Goal: Task Accomplishment & Management: Manage account settings

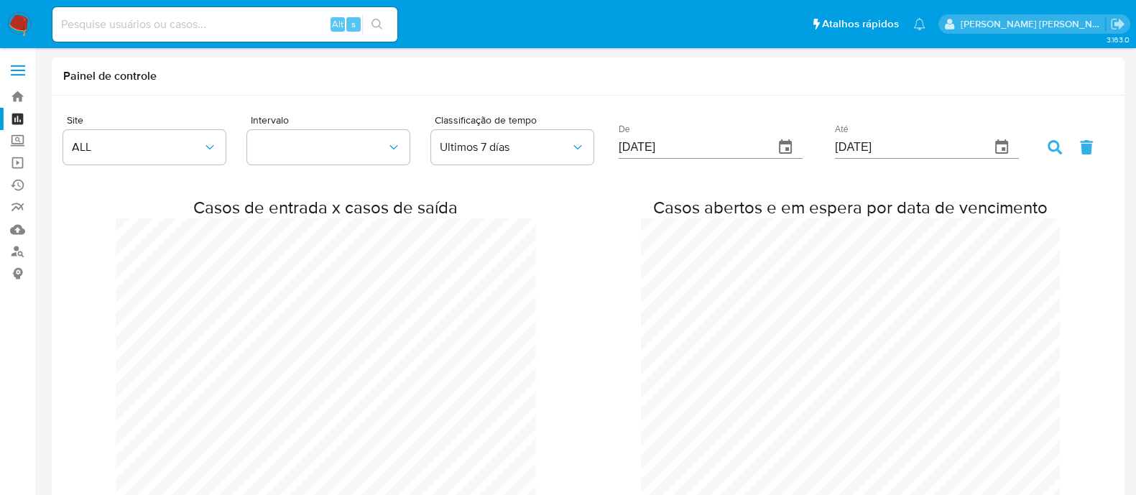
scroll to position [2386, 1135]
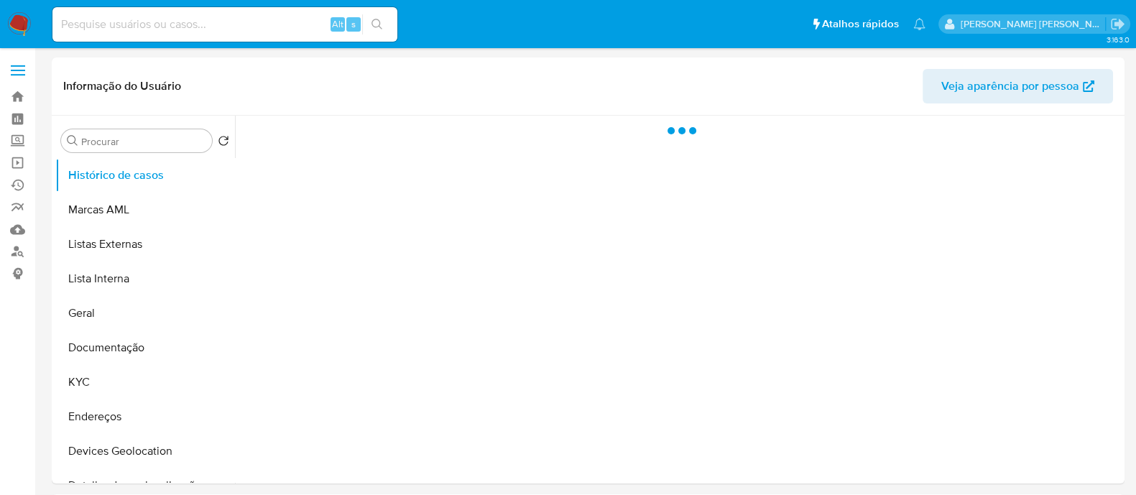
select select "10"
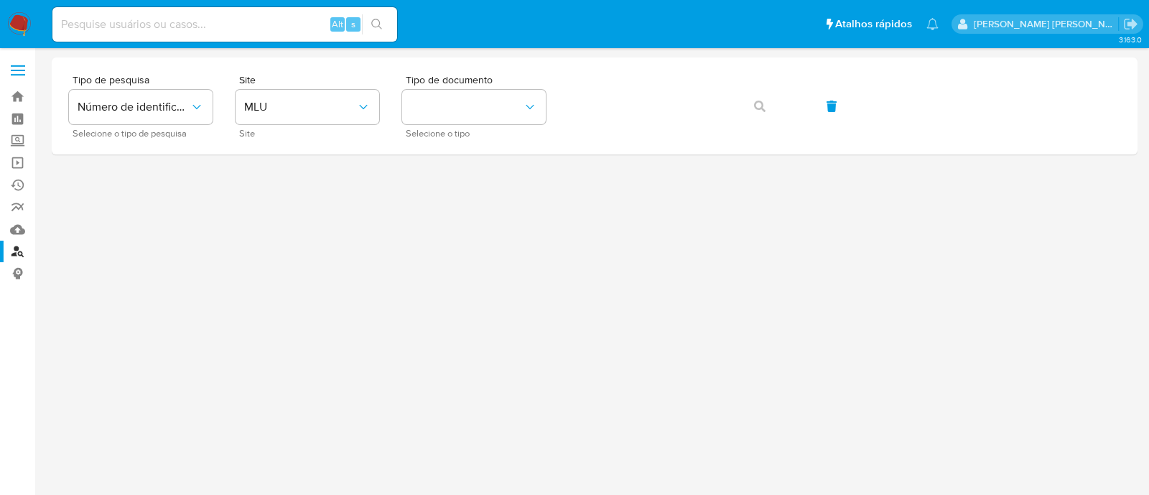
click at [27, 19] on img at bounding box center [19, 24] width 24 height 24
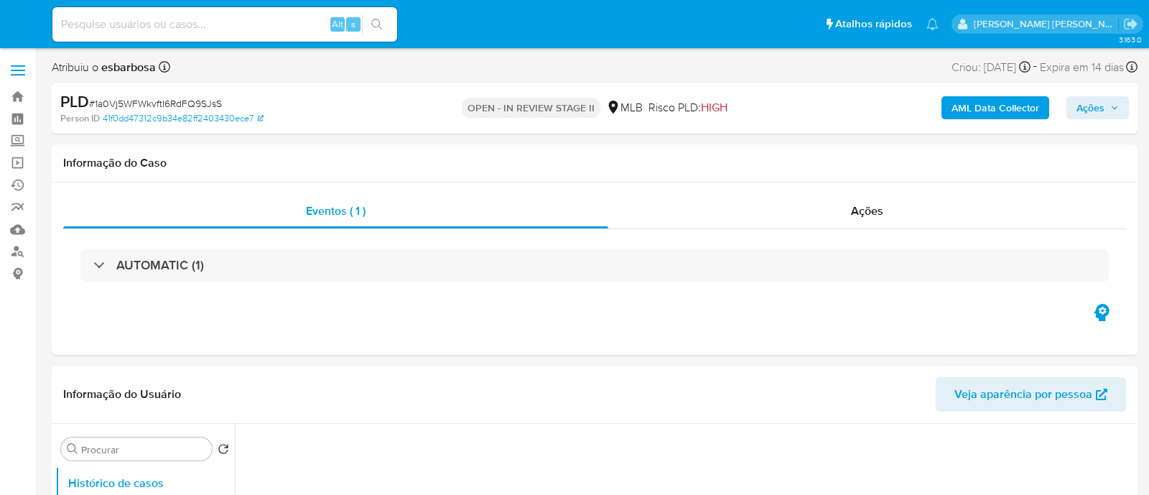
select select "10"
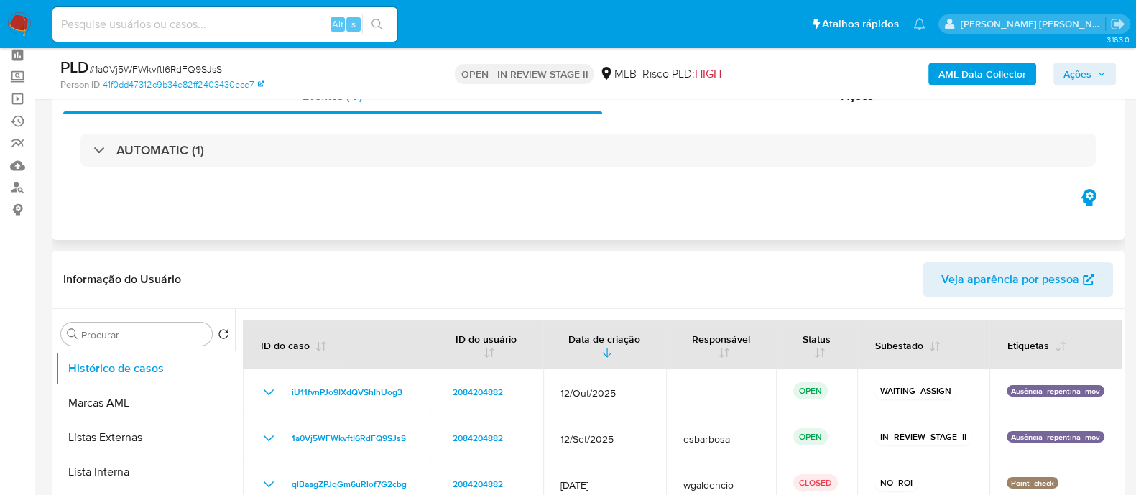
scroll to position [89, 0]
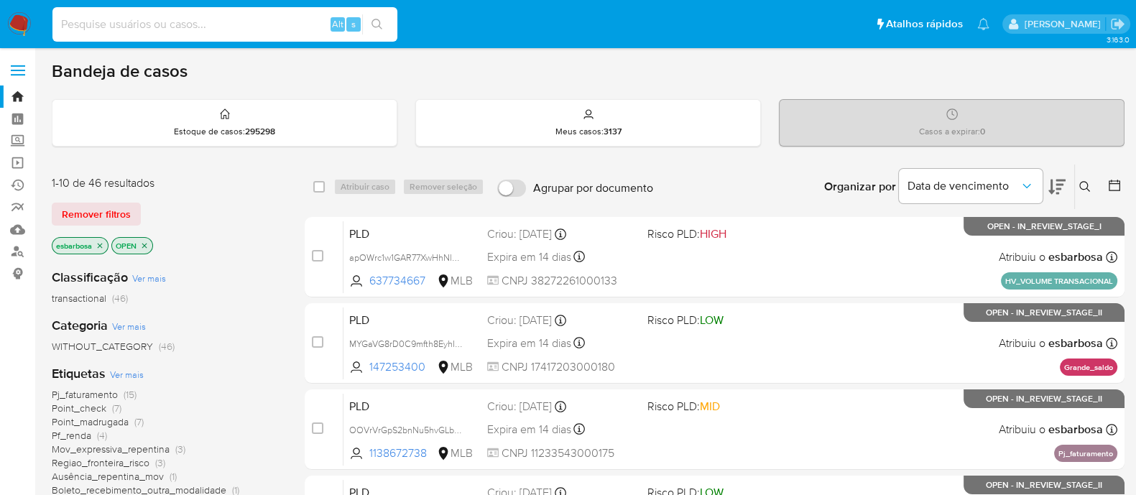
click at [227, 29] on input at bounding box center [224, 24] width 345 height 19
paste input "1a0Vj5WFWkvftI6RdFQ9SJsS"
type input "1a0Vj5WFWkvftI6RdFQ9SJsS"
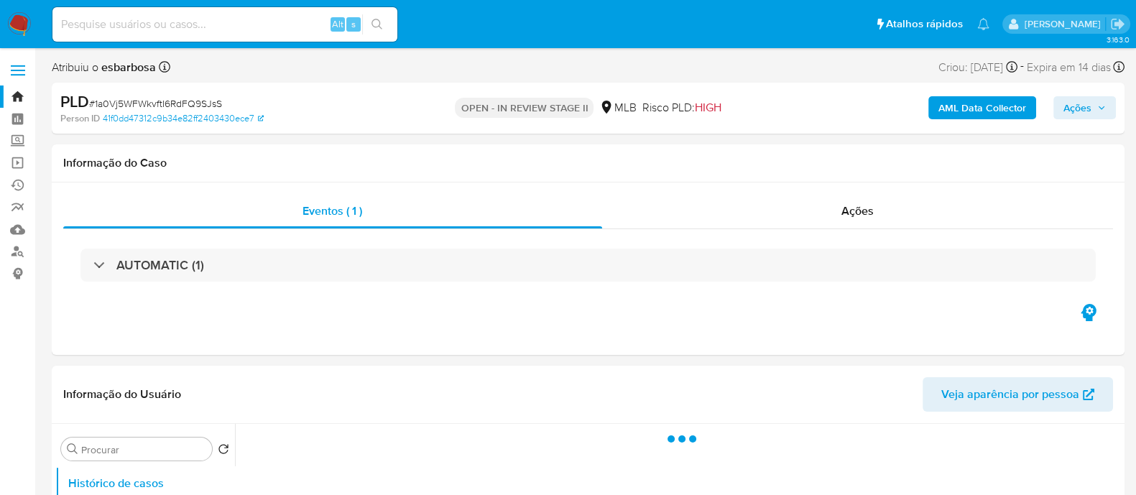
select select "10"
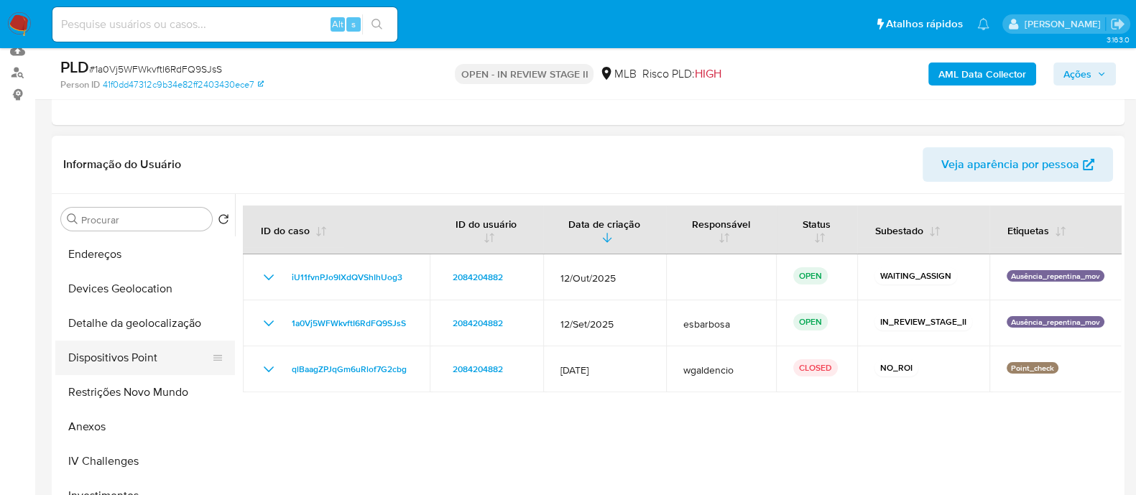
scroll to position [269, 0]
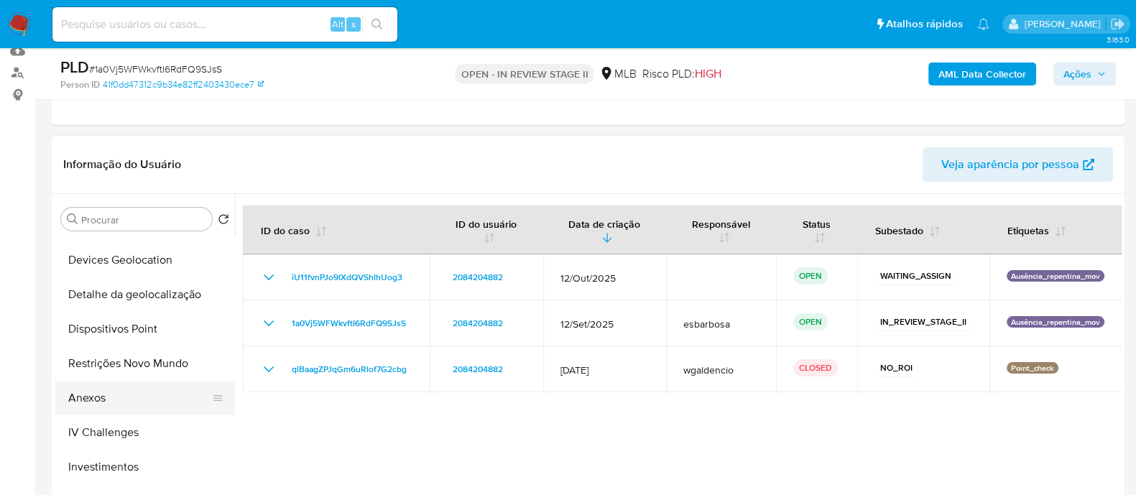
click at [114, 399] on button "Anexos" at bounding box center [139, 398] width 168 height 34
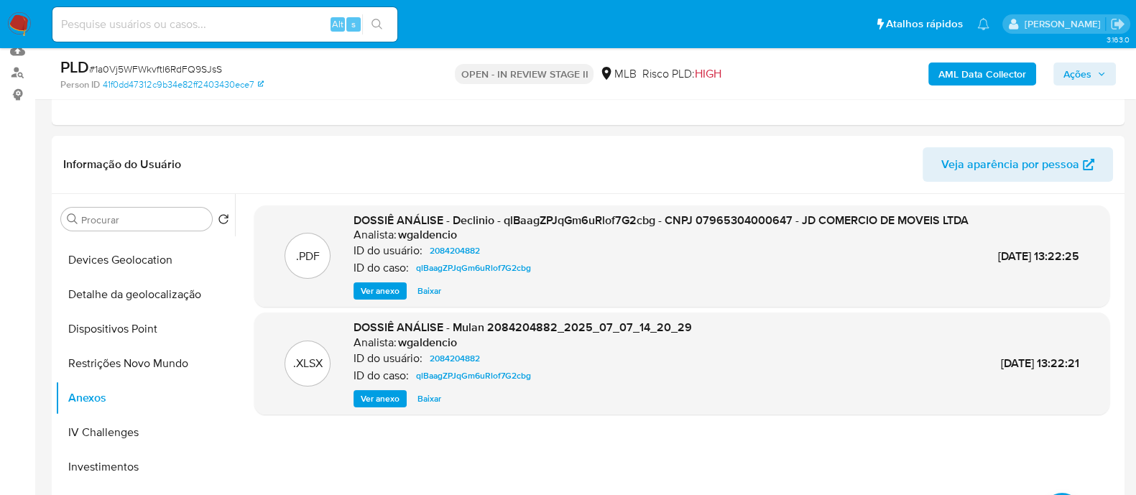
click at [971, 75] on b "AML Data Collector" at bounding box center [982, 73] width 88 height 23
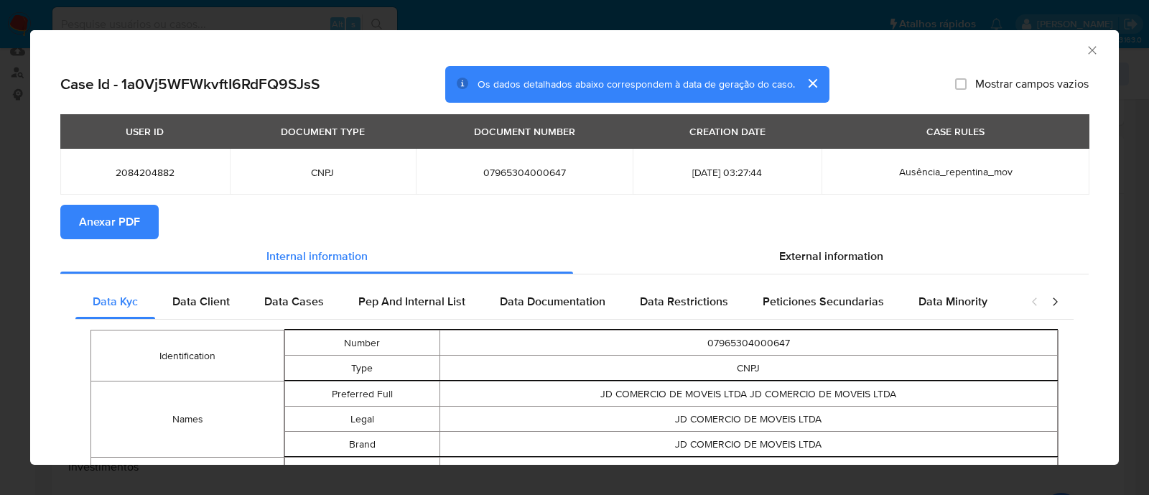
click at [116, 230] on span "Anexar PDF" at bounding box center [109, 222] width 61 height 32
click at [1085, 47] on icon "Fechar a janela" at bounding box center [1092, 50] width 14 height 14
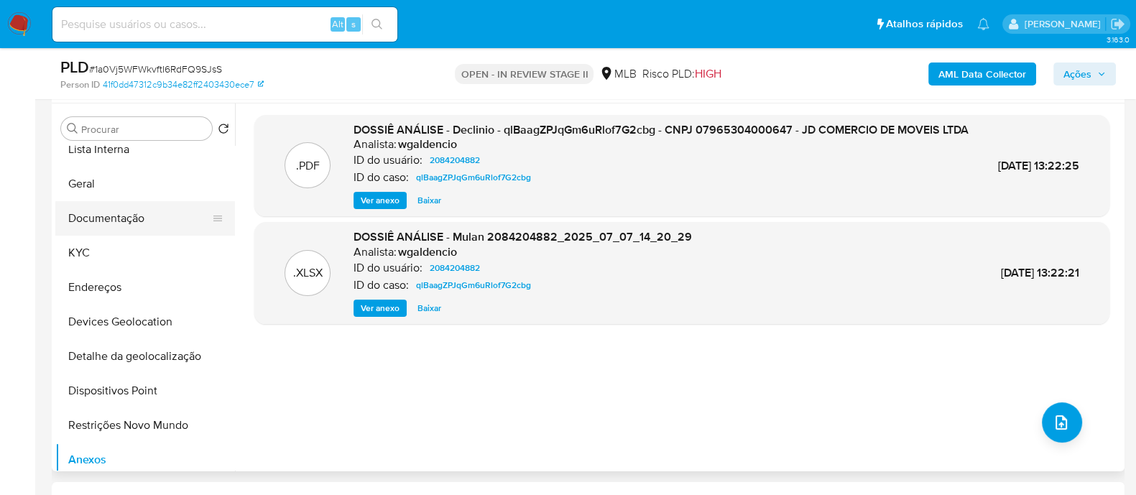
scroll to position [89, 0]
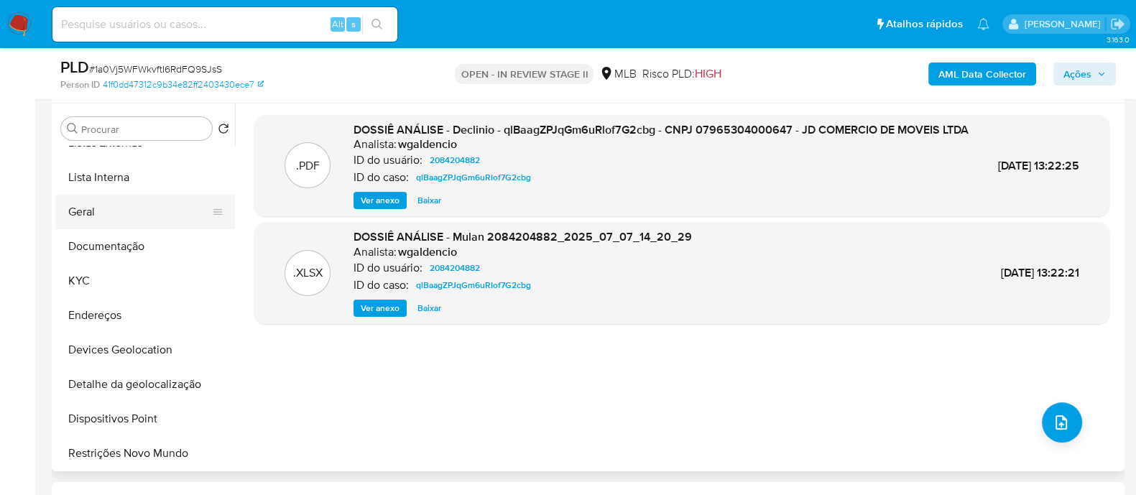
click at [103, 210] on button "Geral" at bounding box center [139, 212] width 168 height 34
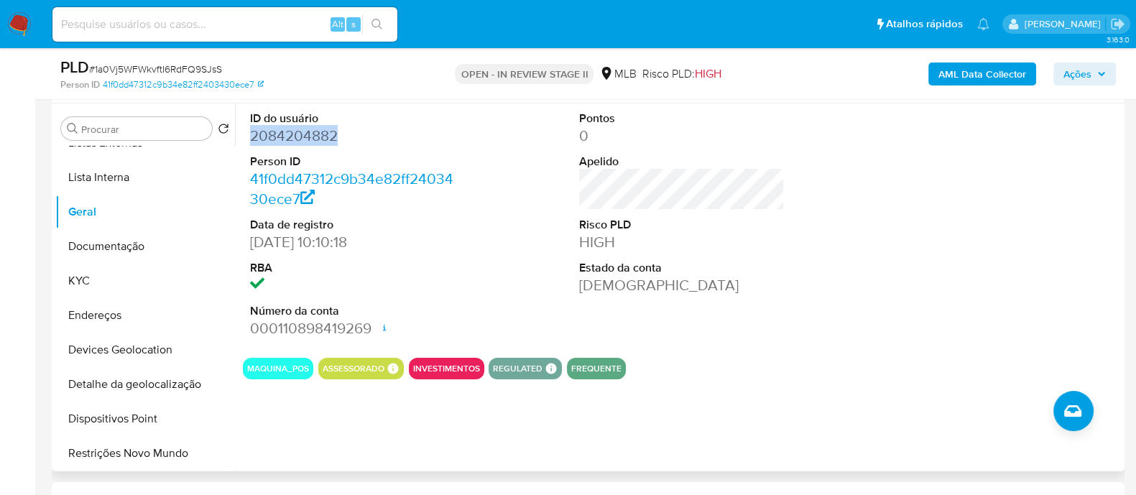
drag, startPoint x: 339, startPoint y: 131, endPoint x: 244, endPoint y: 137, distance: 95.0
click at [244, 137] on div "ID do usuário 2084204882 Person ID 41f0dd47312c9b34e82ff2403430ece7 Data de reg…" at bounding box center [353, 224] width 220 height 243
copy dd "2084204882"
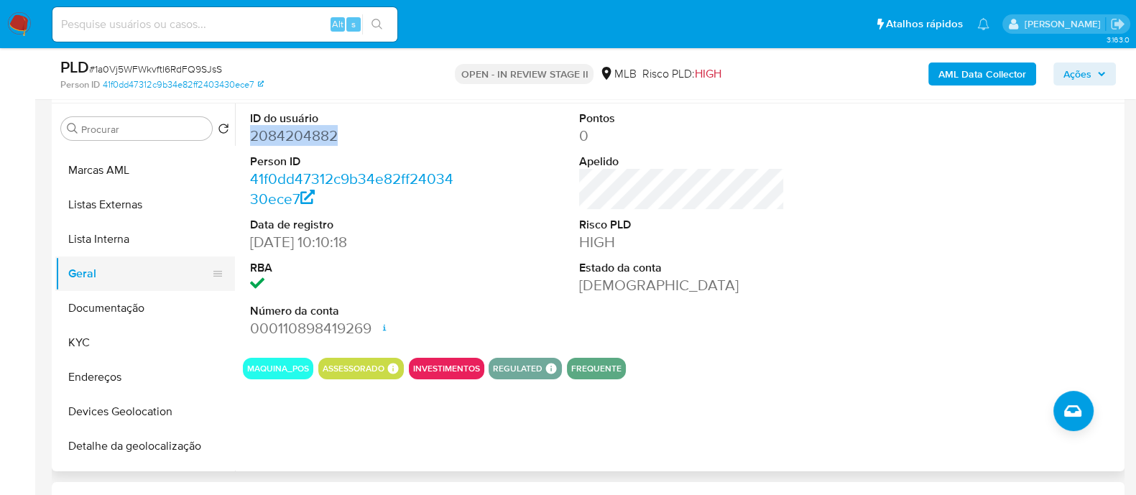
scroll to position [0, 0]
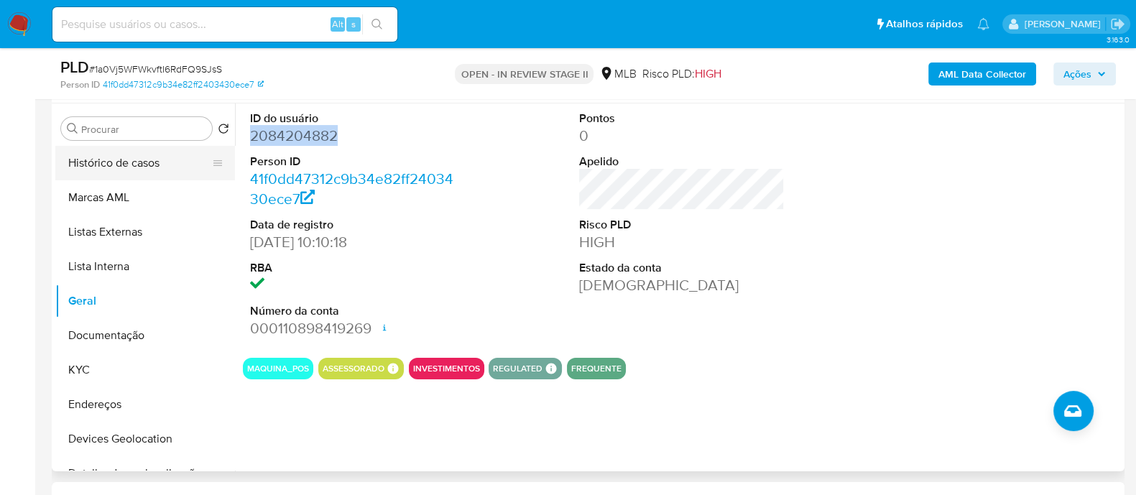
click at [152, 167] on button "Histórico de casos" at bounding box center [139, 163] width 168 height 34
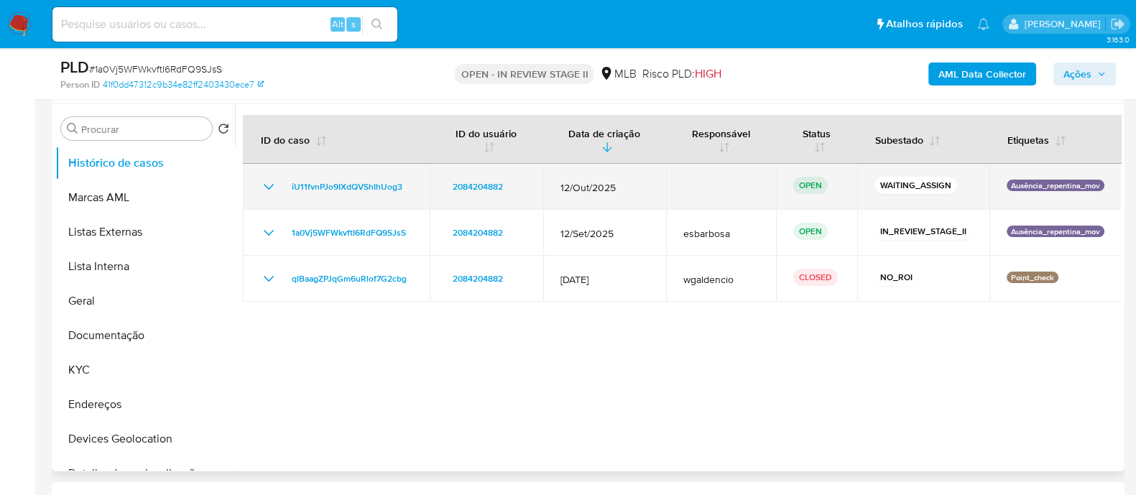
drag, startPoint x: 406, startPoint y: 186, endPoint x: 284, endPoint y: 187, distance: 122.1
click at [284, 187] on div "iU11fvnPJo9IXdQVShIhUog3" at bounding box center [336, 186] width 152 height 17
click at [352, 184] on span "iU11fvnPJo9IXdQVShIhUog3" at bounding box center [347, 186] width 111 height 17
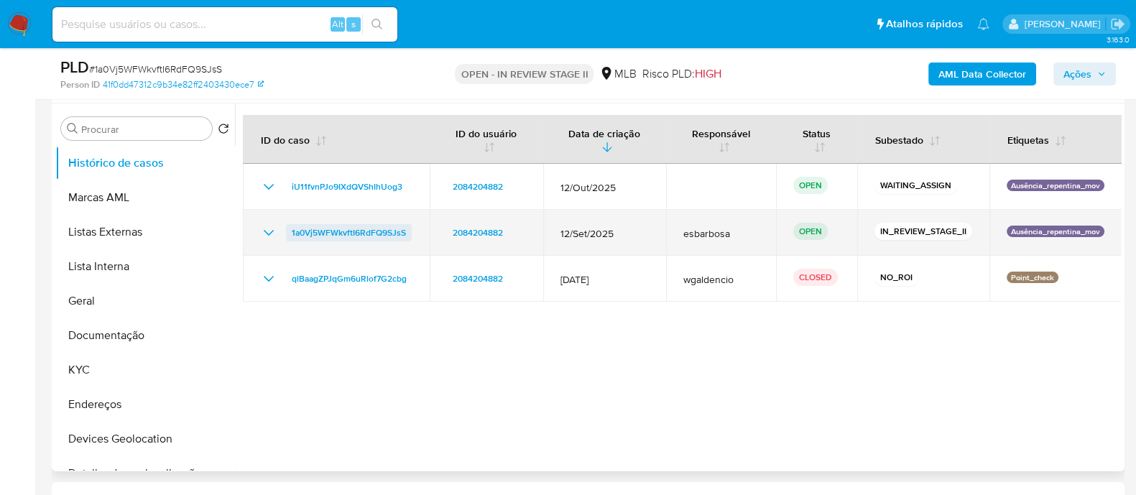
drag, startPoint x: 412, startPoint y: 231, endPoint x: 288, endPoint y: 235, distance: 124.3
click at [288, 235] on td "1a0Vj5WFWkvftI6RdFQ9SJsS" at bounding box center [336, 233] width 187 height 46
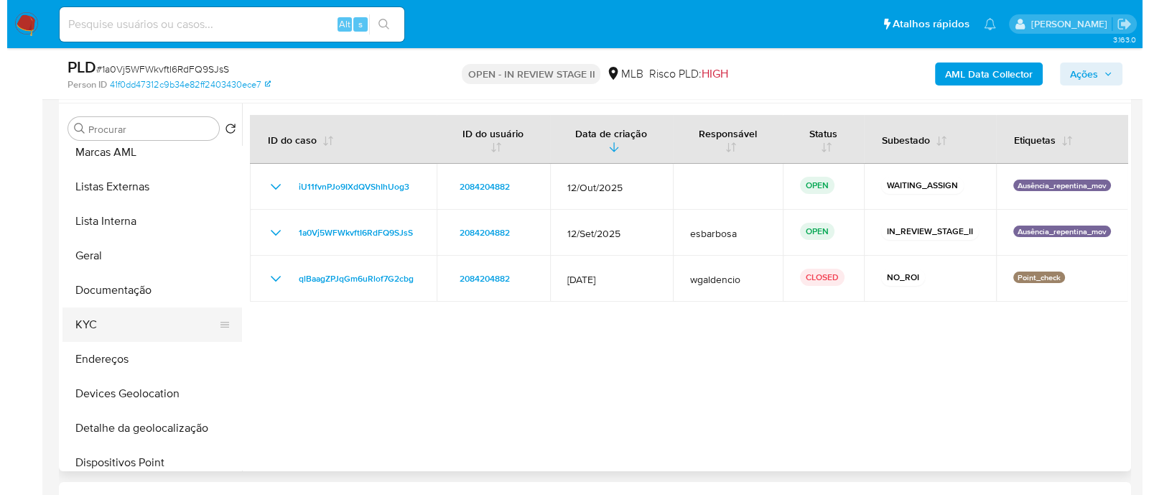
scroll to position [179, 0]
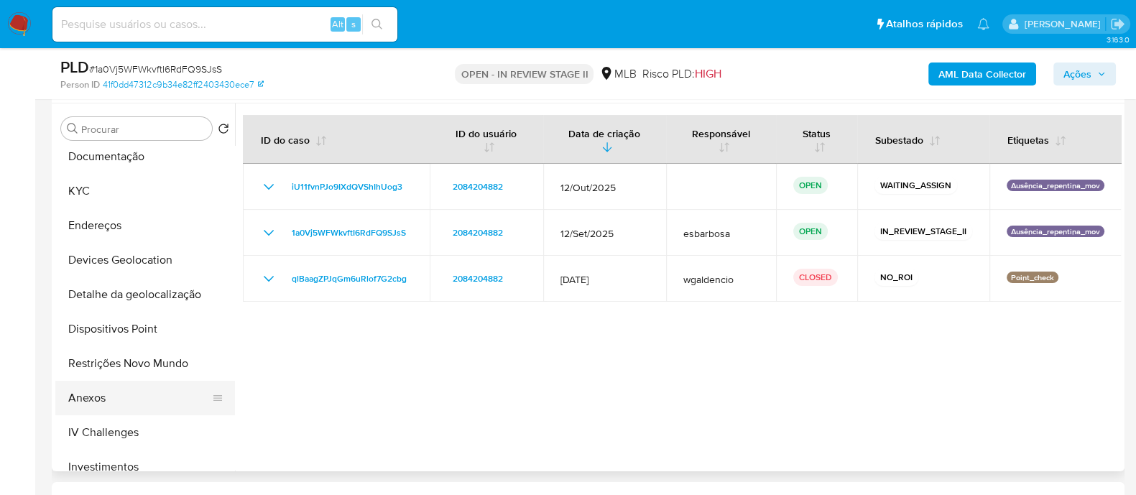
click at [121, 399] on button "Anexos" at bounding box center [139, 398] width 168 height 34
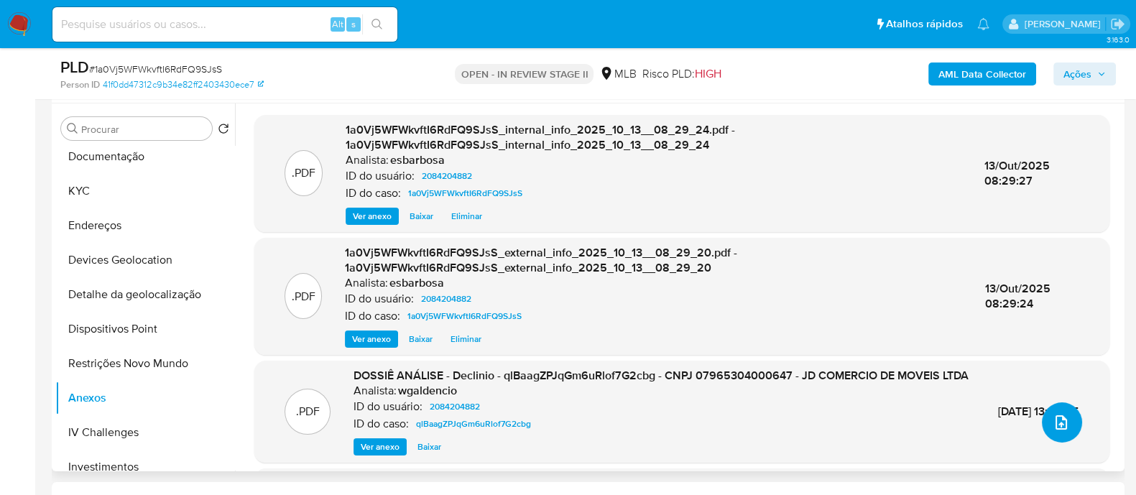
click at [1049, 432] on button "upload-file" at bounding box center [1061, 422] width 40 height 40
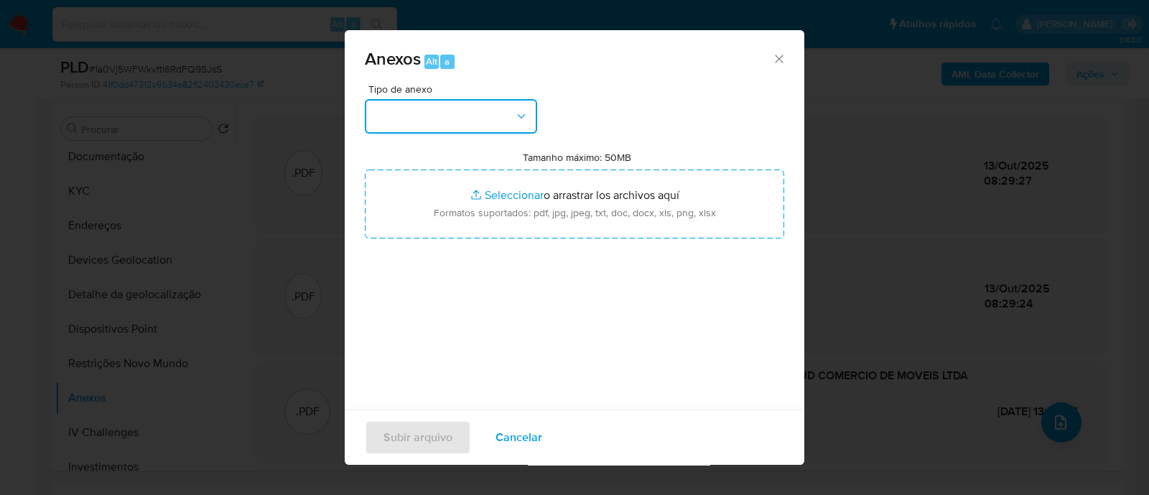
click at [505, 124] on button "button" at bounding box center [451, 116] width 172 height 34
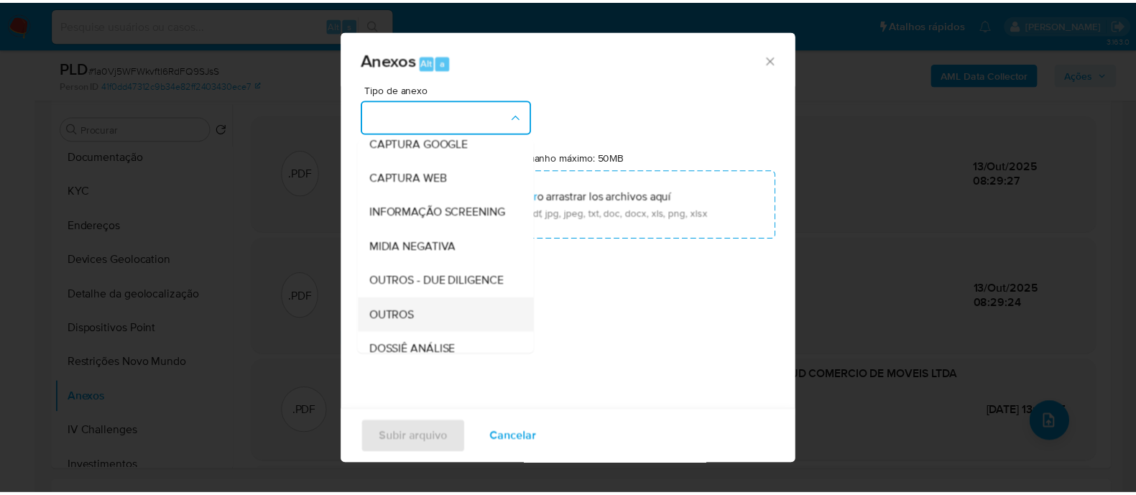
scroll to position [221, 0]
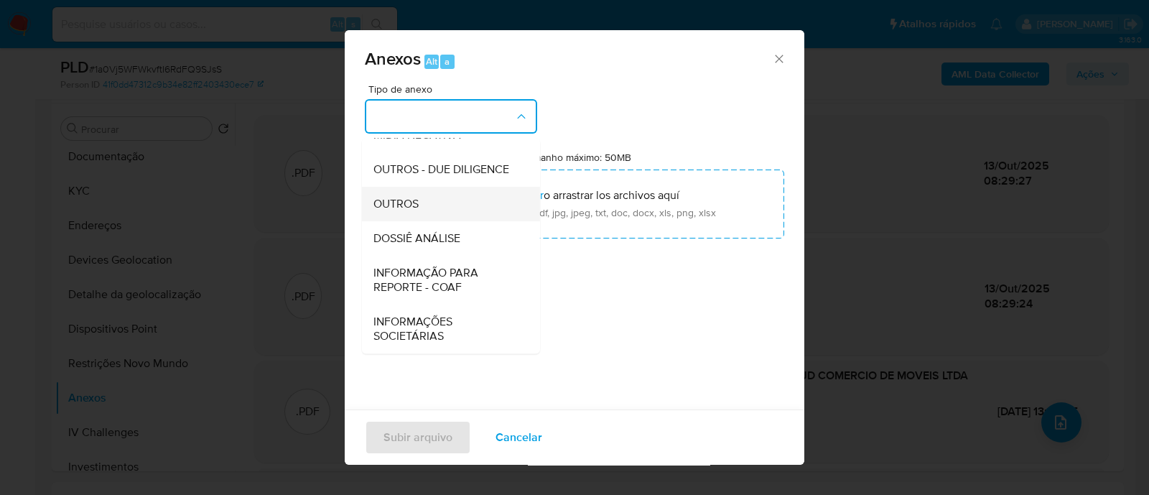
click at [411, 210] on span "OUTROS" at bounding box center [396, 204] width 45 height 14
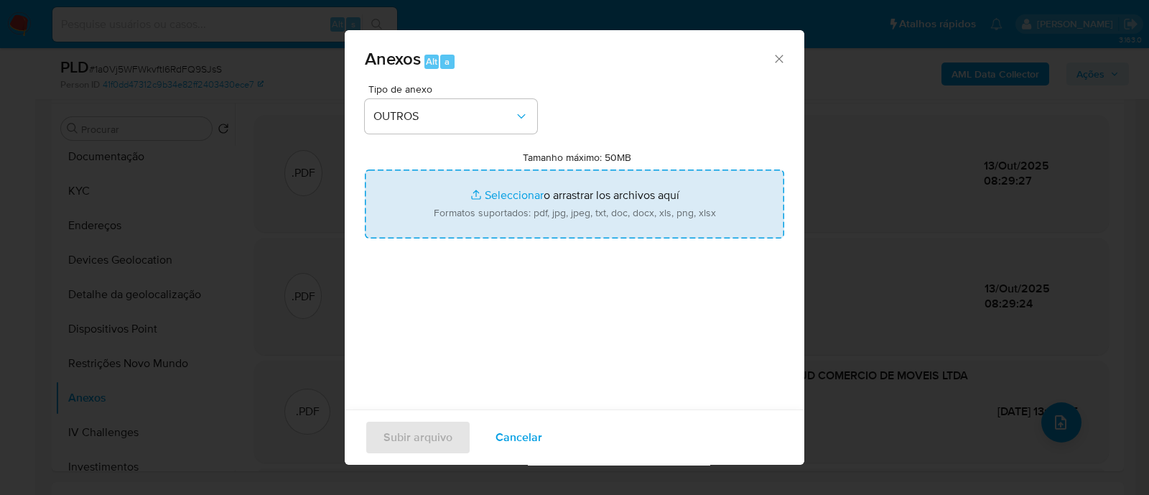
click at [496, 195] on input "Tamanho máximo: 50MB Seleccionar archivos" at bounding box center [574, 204] width 419 height 69
type input "C:\fakepath\Mulan 2084204882_2025_10_09_07_28_43 (1).xlsx"
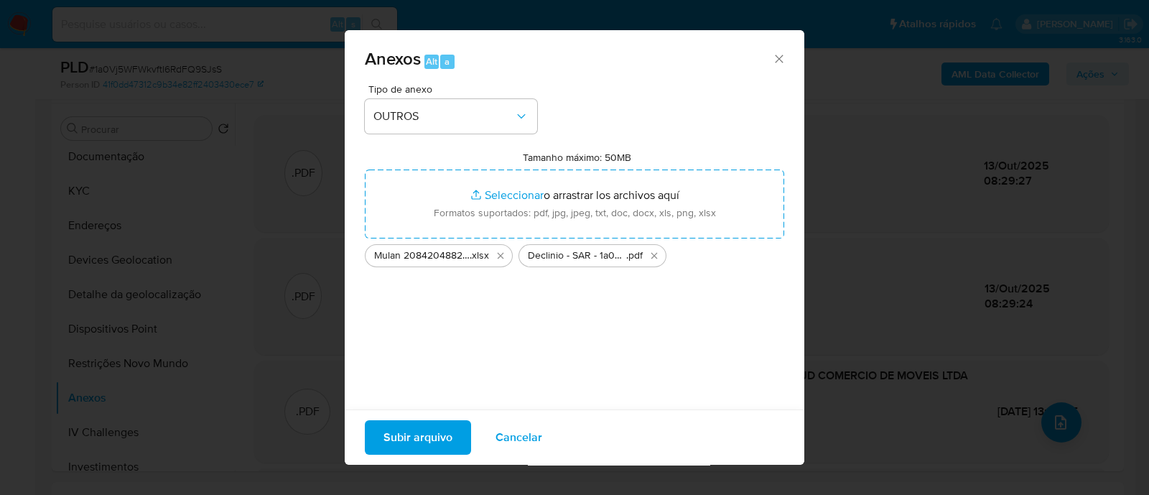
drag, startPoint x: 496, startPoint y: 195, endPoint x: 437, endPoint y: 436, distance: 247.6
click at [437, 436] on span "Subir arquivo" at bounding box center [418, 438] width 69 height 32
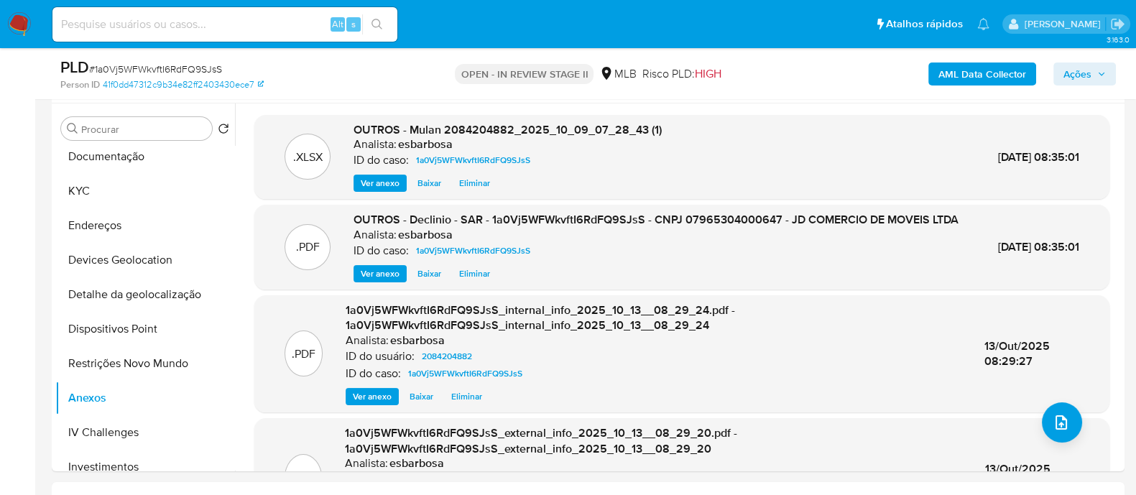
click at [1081, 76] on span "Ações" at bounding box center [1077, 73] width 28 height 23
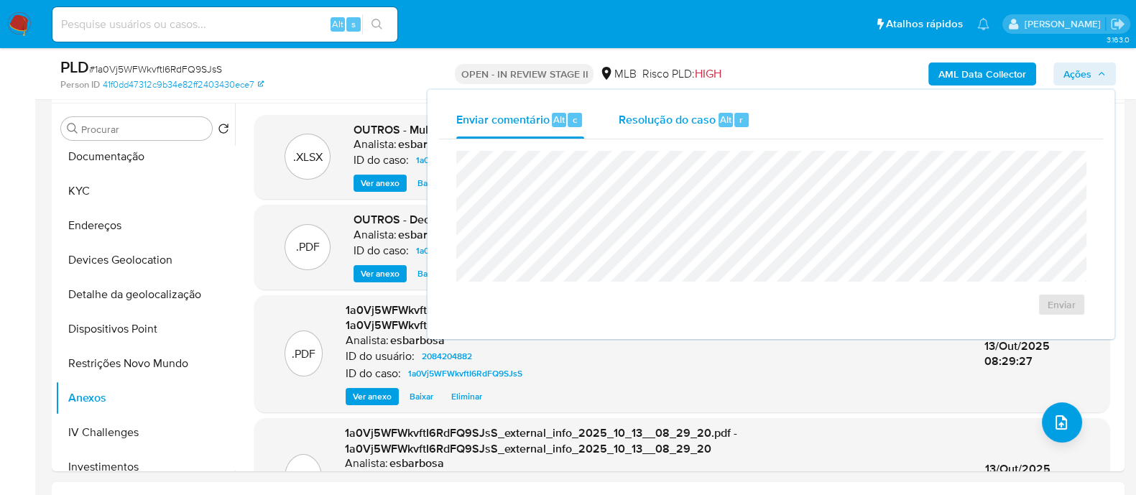
click at [661, 111] on span "Resolução do caso" at bounding box center [666, 119] width 97 height 17
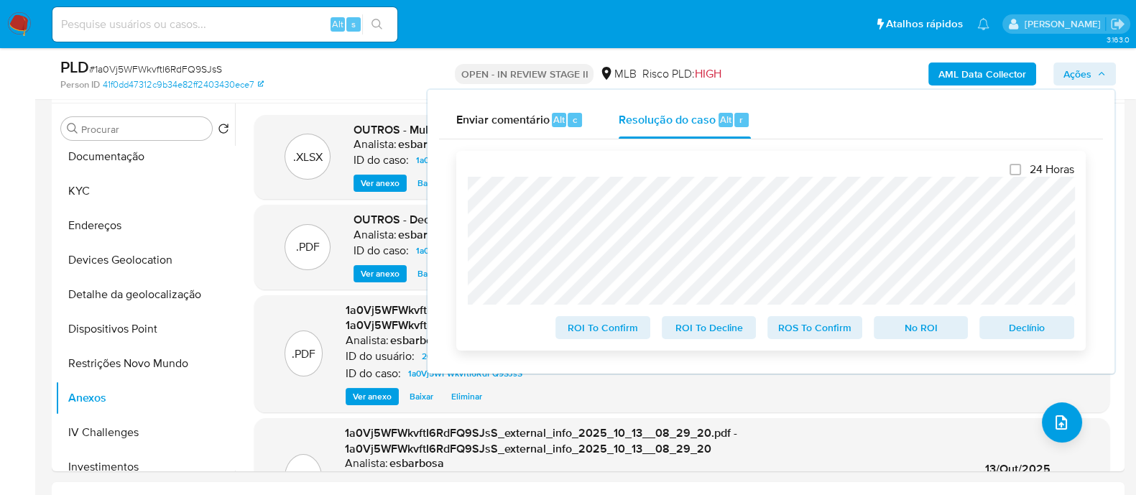
click at [909, 335] on span "No ROI" at bounding box center [920, 327] width 75 height 20
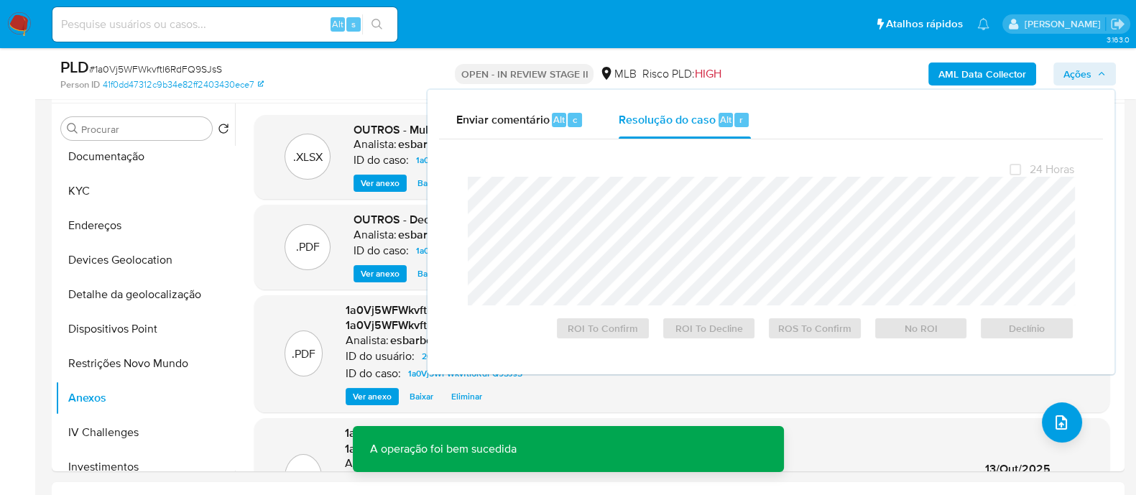
click at [172, 66] on span "# 1a0Vj5WFWkvftI6RdFQ9SJsS" at bounding box center [155, 69] width 133 height 14
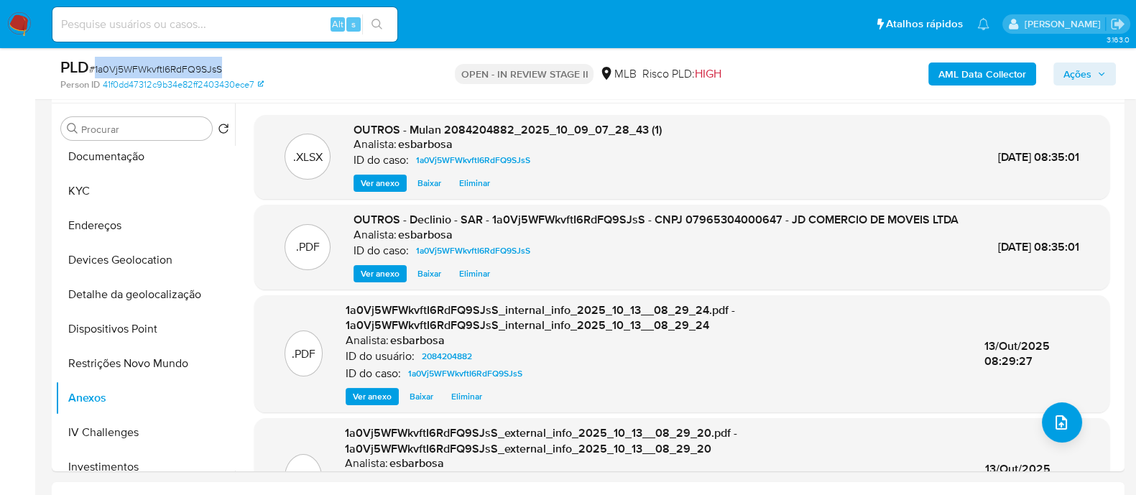
click at [172, 66] on span "# 1a0Vj5WFWkvftI6RdFQ9SJsS" at bounding box center [155, 69] width 133 height 14
copy span "1a0Vj5WFWkvftI6RdFQ9SJsS"
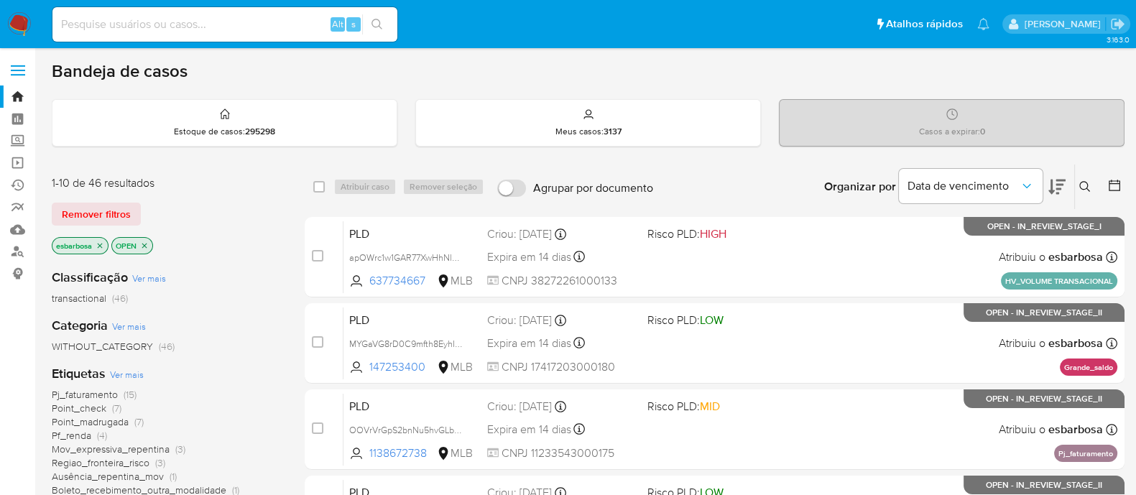
click at [1080, 183] on icon at bounding box center [1084, 186] width 11 height 11
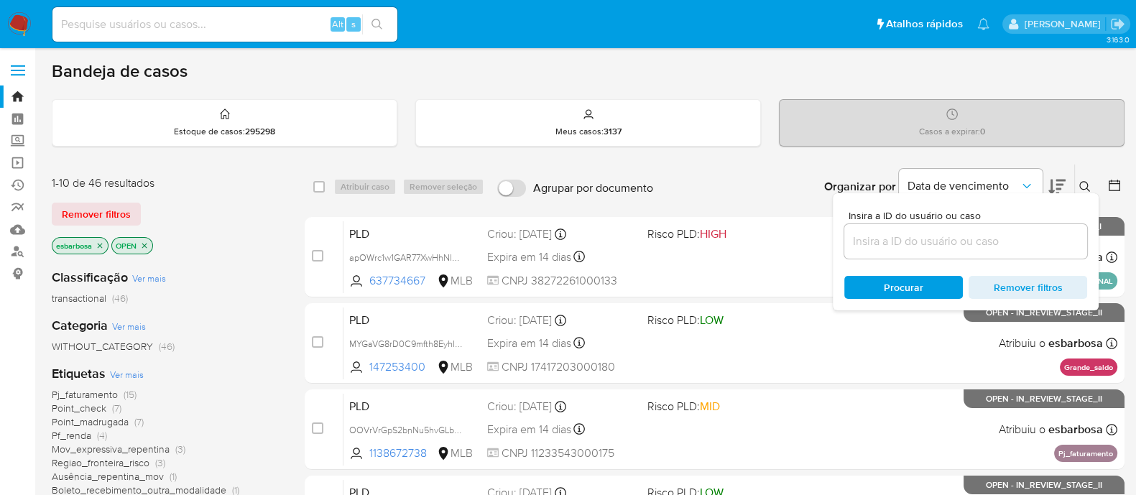
click at [899, 247] on input at bounding box center [965, 241] width 243 height 19
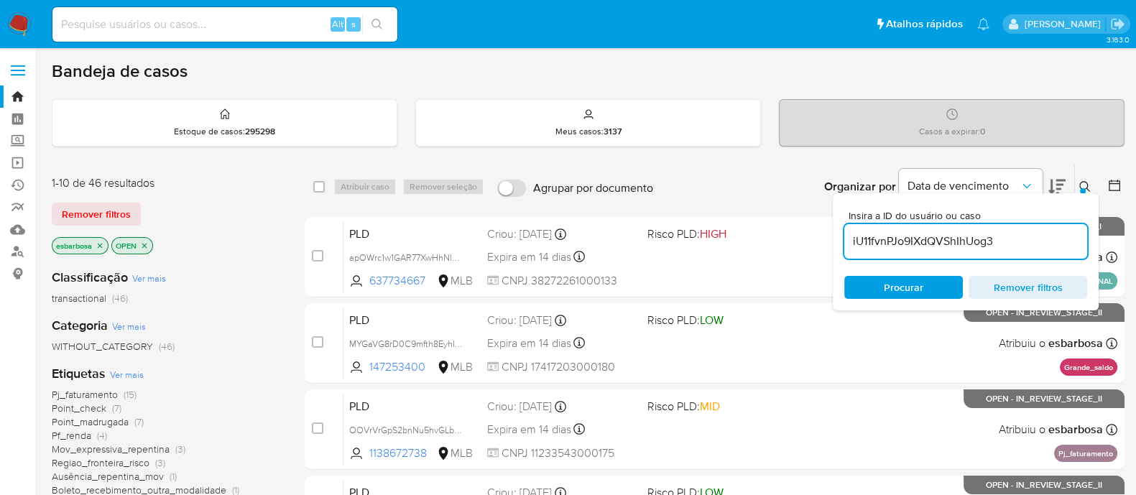
type input "iU11fvnPJo9IXdQVShIhUog3"
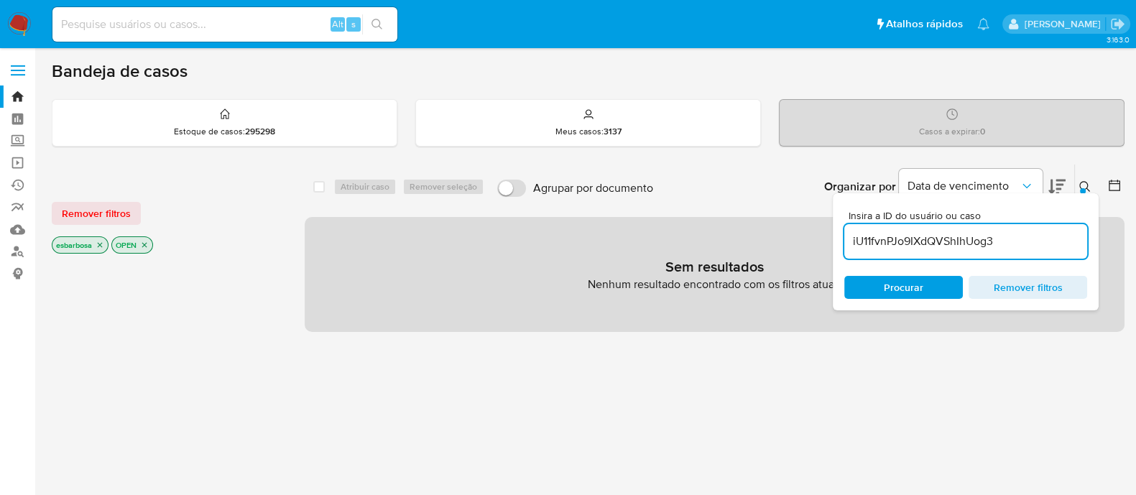
click at [148, 242] on icon "close-filter" at bounding box center [144, 245] width 9 height 9
click at [103, 242] on icon "close-filter" at bounding box center [100, 245] width 9 height 9
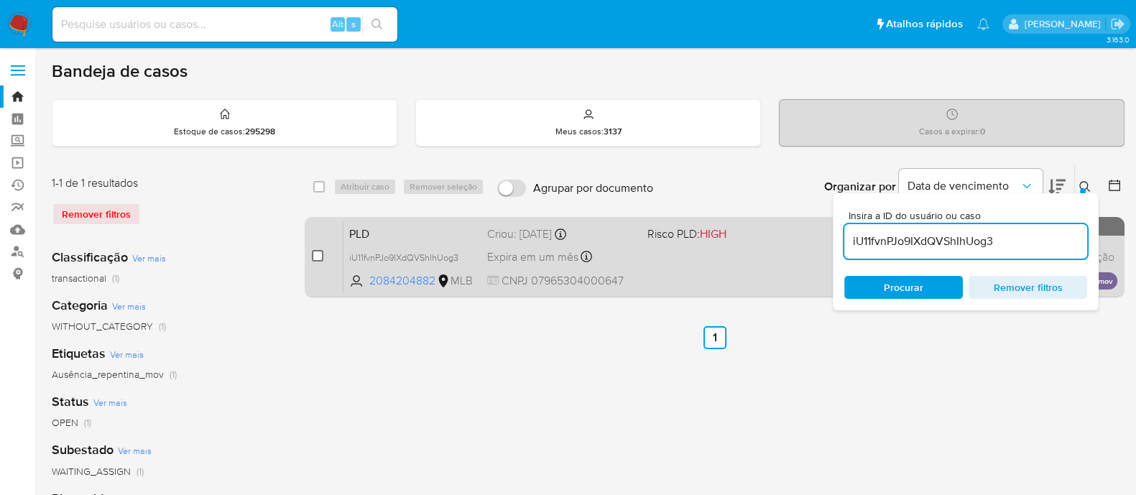
click at [315, 253] on input "checkbox" at bounding box center [317, 255] width 11 height 11
checkbox input "true"
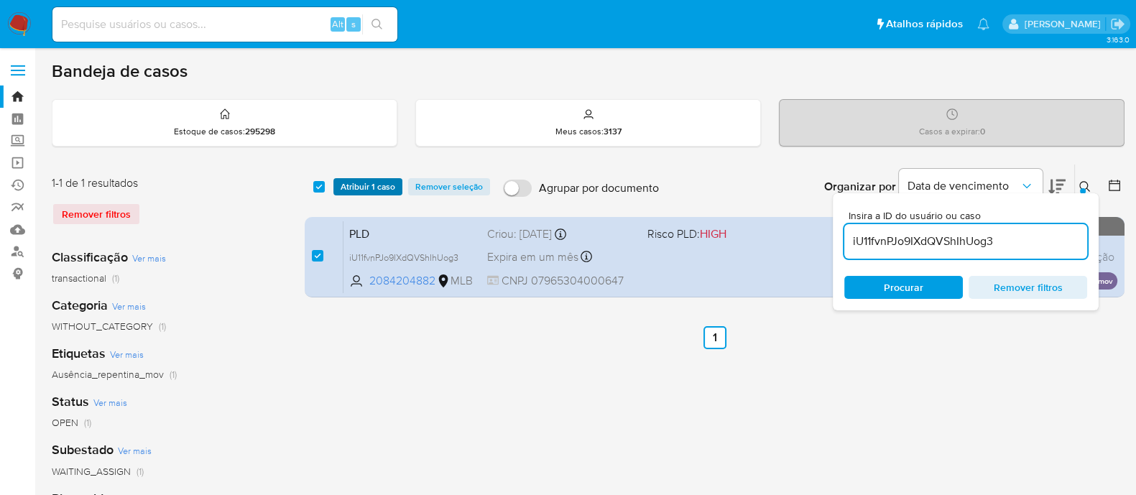
click at [366, 183] on span "Atribuir 1 caso" at bounding box center [367, 187] width 55 height 14
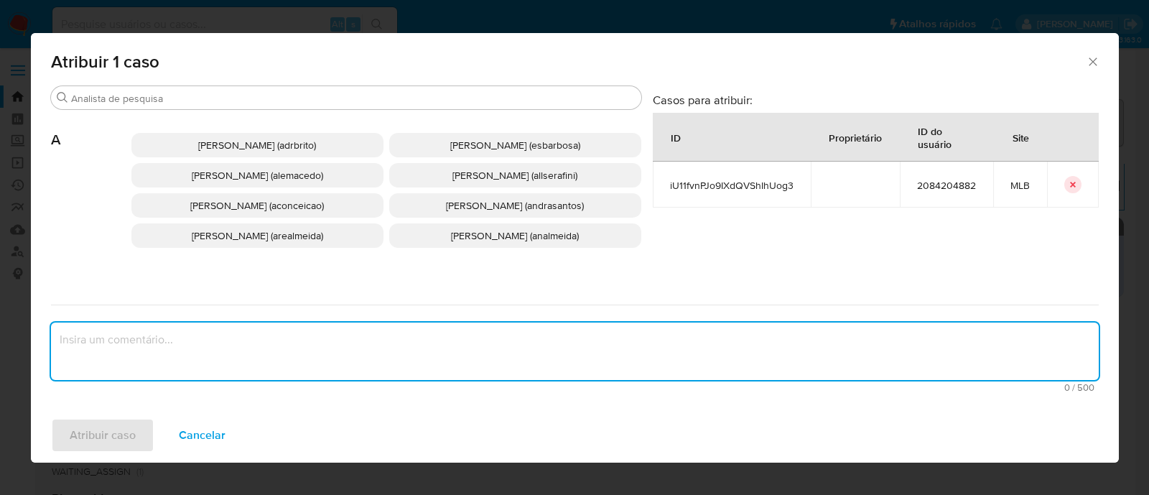
click at [368, 338] on textarea "assign-modal" at bounding box center [575, 351] width 1048 height 57
paste textarea "iU11fvnPJo9IXdQVShIhUog3"
type textarea "iU11fvnPJo9IXdQVShIhUog3"
click at [450, 143] on span "Alessandra Da Silva Barbosa (esbarbosa)" at bounding box center [515, 145] width 130 height 14
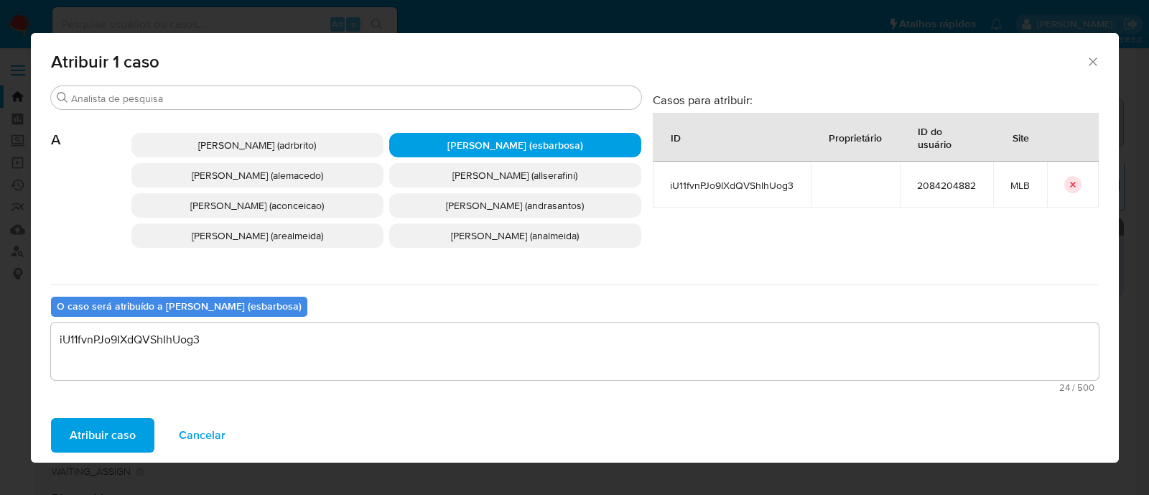
click at [115, 430] on span "Atribuir caso" at bounding box center [103, 435] width 66 height 32
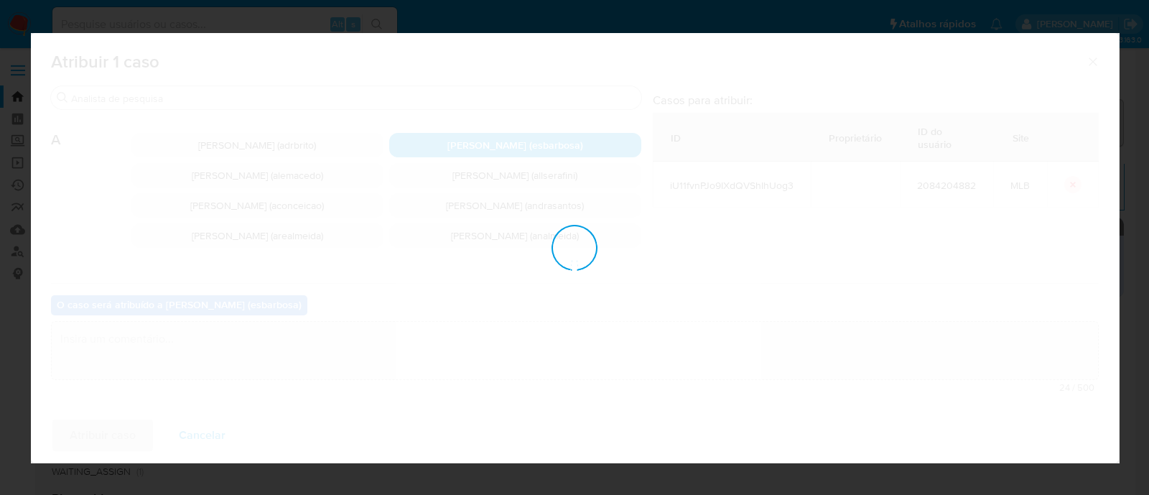
checkbox input "false"
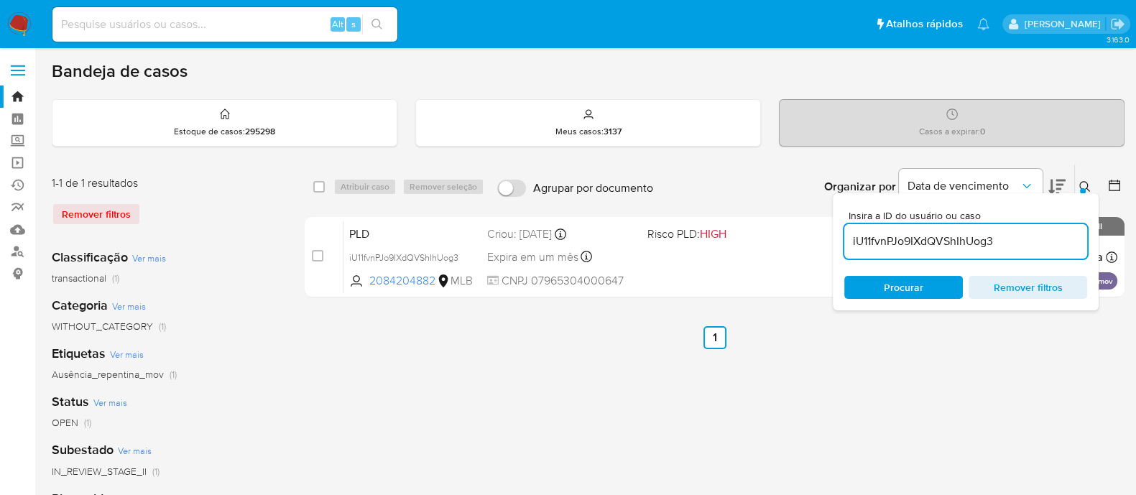
click at [223, 22] on input at bounding box center [224, 24] width 345 height 19
paste input "19H8qV9L7L3nkjKSjzTvlISd"
type input "19H8qV9L7L3nkjKSjzTvlISd"
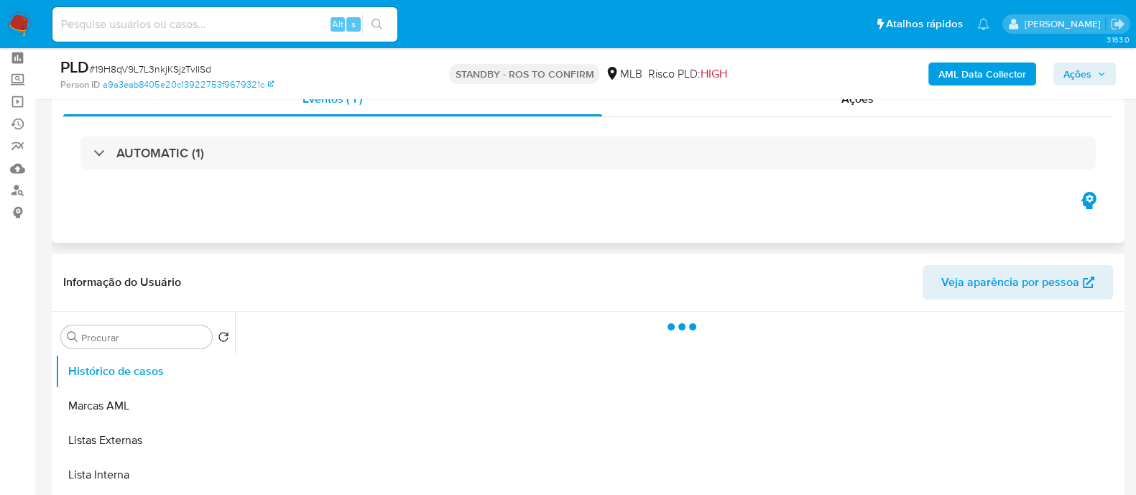
scroll to position [89, 0]
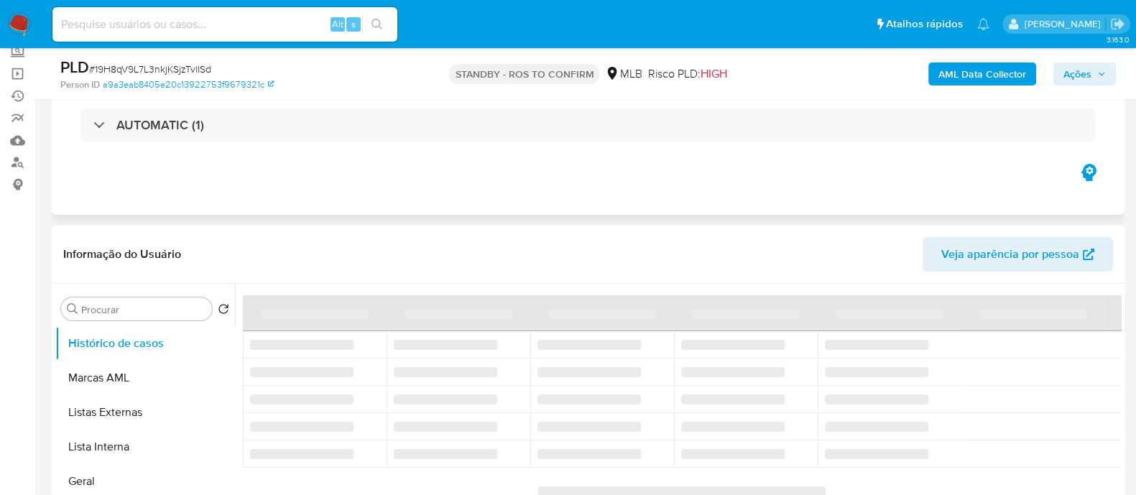
select select "10"
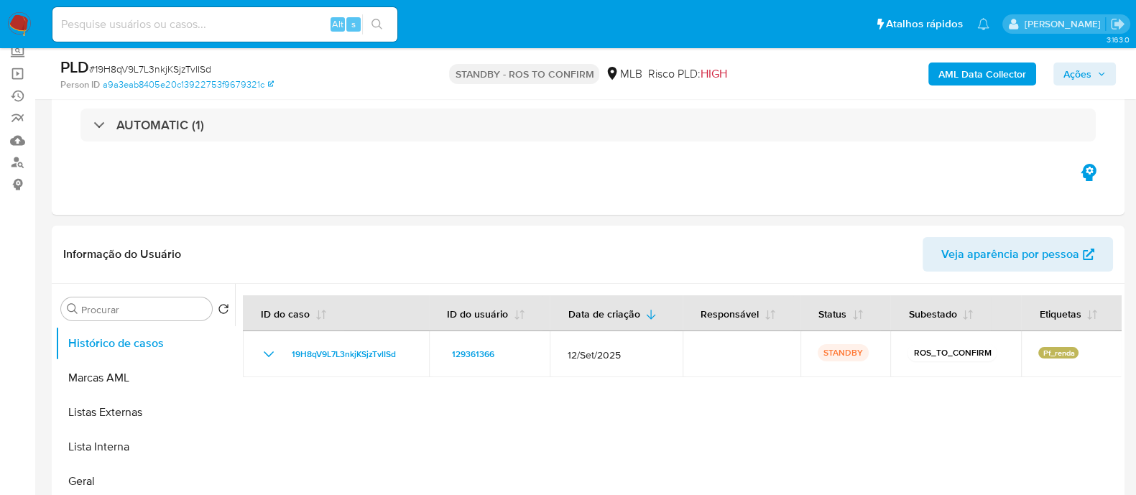
click at [244, 23] on input at bounding box center [224, 24] width 345 height 19
paste input "wGCo6R0C1jJbk3zf4uoiFufE"
type input "wGCo6R0C1jJbk3zf4uoiFufE"
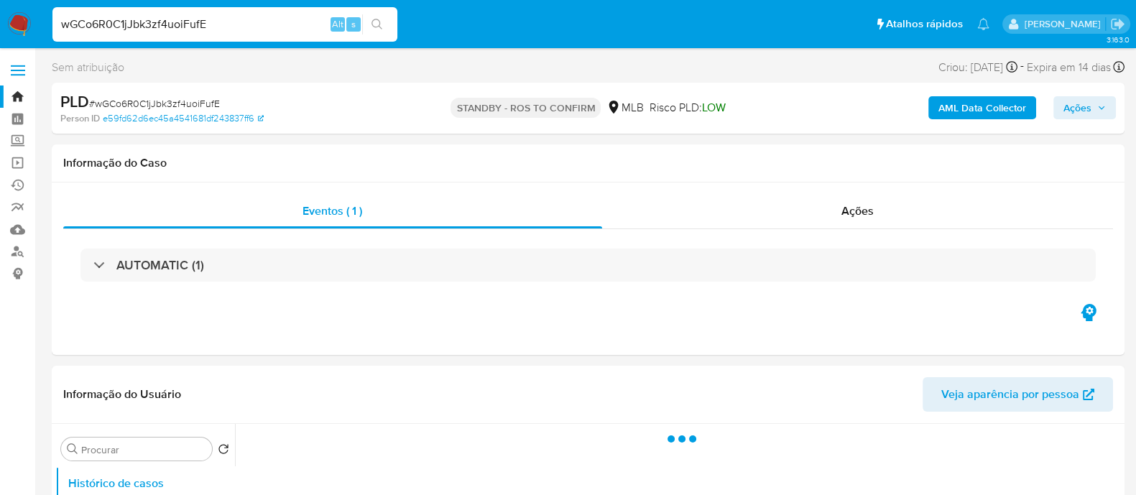
select select "10"
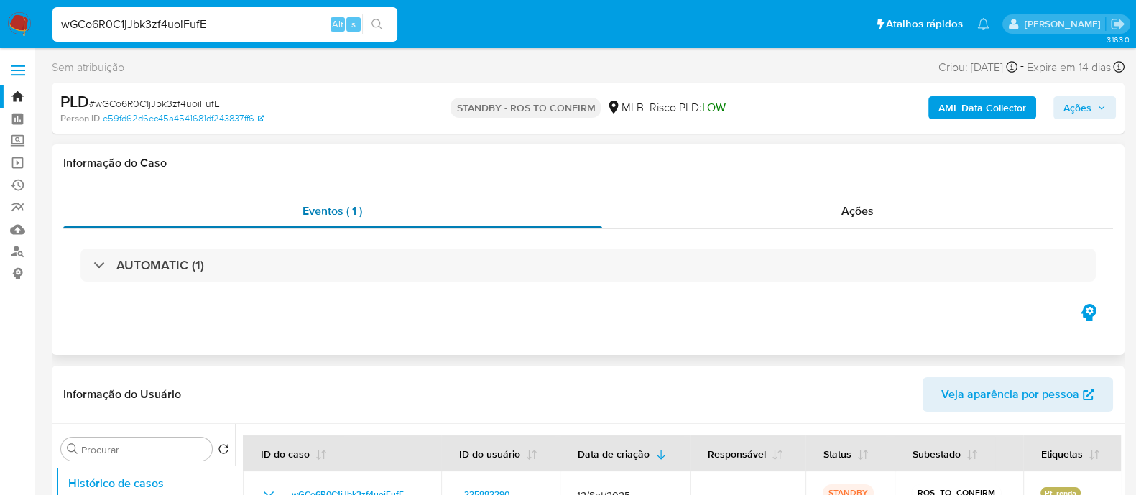
scroll to position [89, 0]
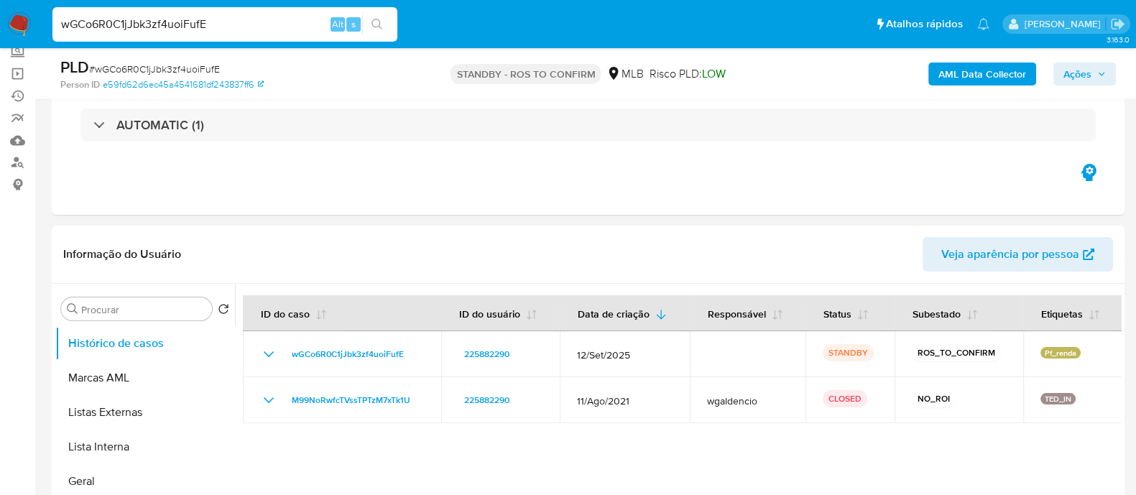
click at [259, 32] on input "wGCo6R0C1jJbk3zf4uoiFufE" at bounding box center [224, 24] width 345 height 19
paste input "DemDyy2xRbykRjMGxlZMow1X"
type input "DemDyy2xRbykRjMGxlZMow1X"
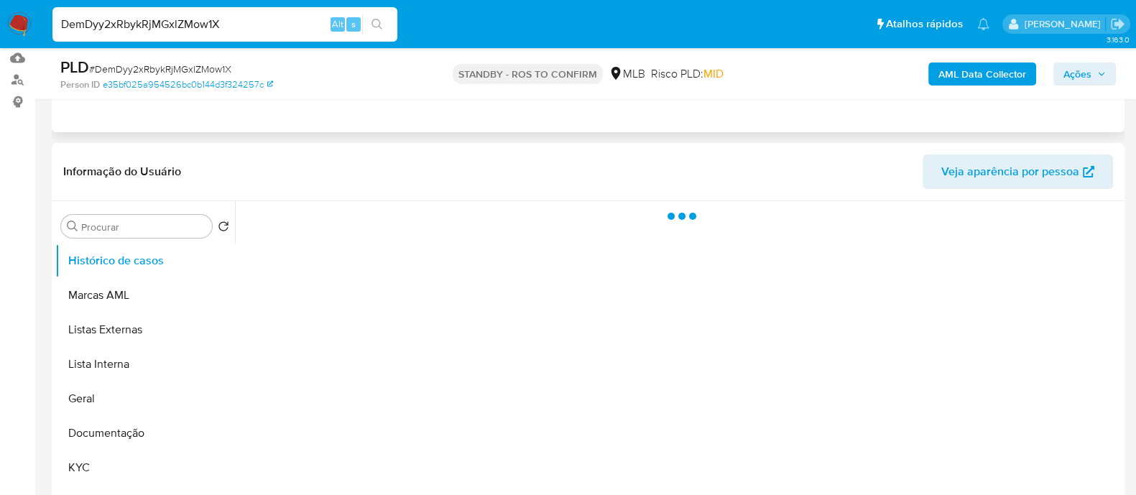
scroll to position [179, 0]
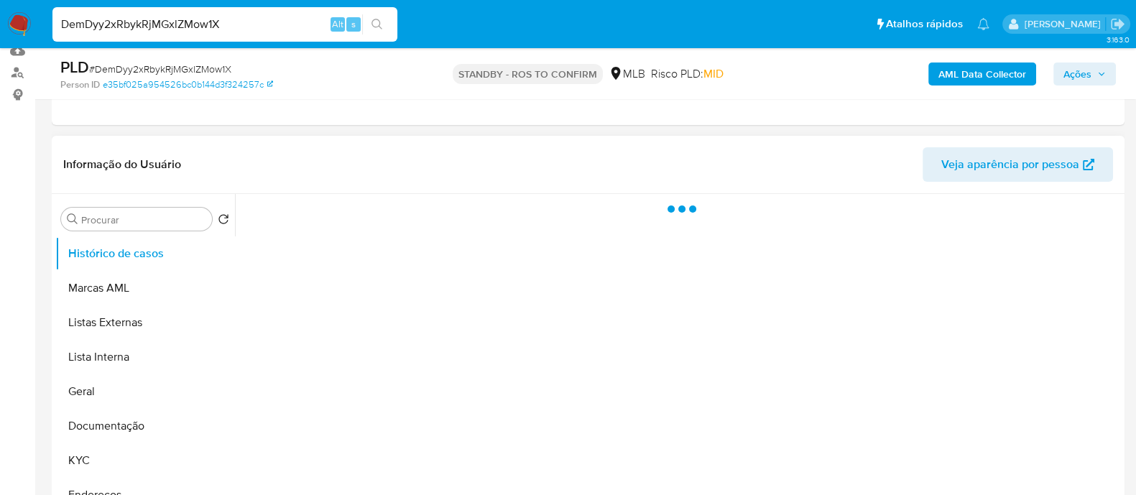
select select "10"
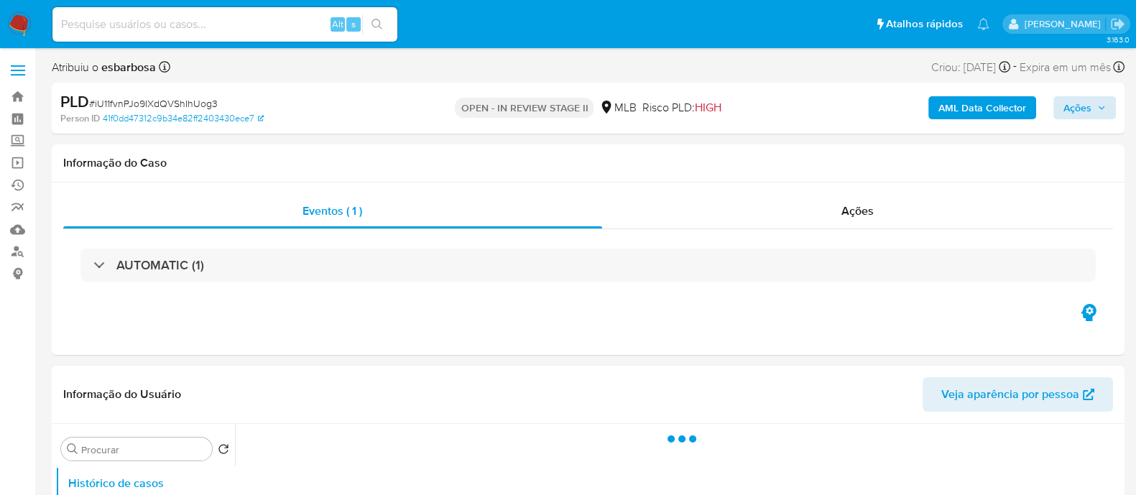
select select "10"
click at [1072, 109] on span "Ações" at bounding box center [1077, 107] width 28 height 23
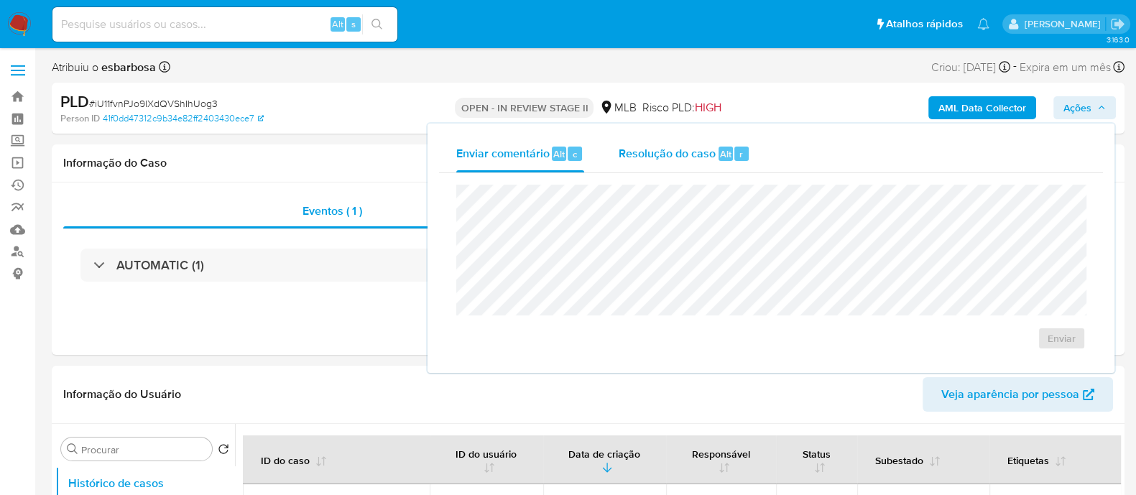
click at [678, 156] on span "Resolução do caso" at bounding box center [666, 153] width 97 height 17
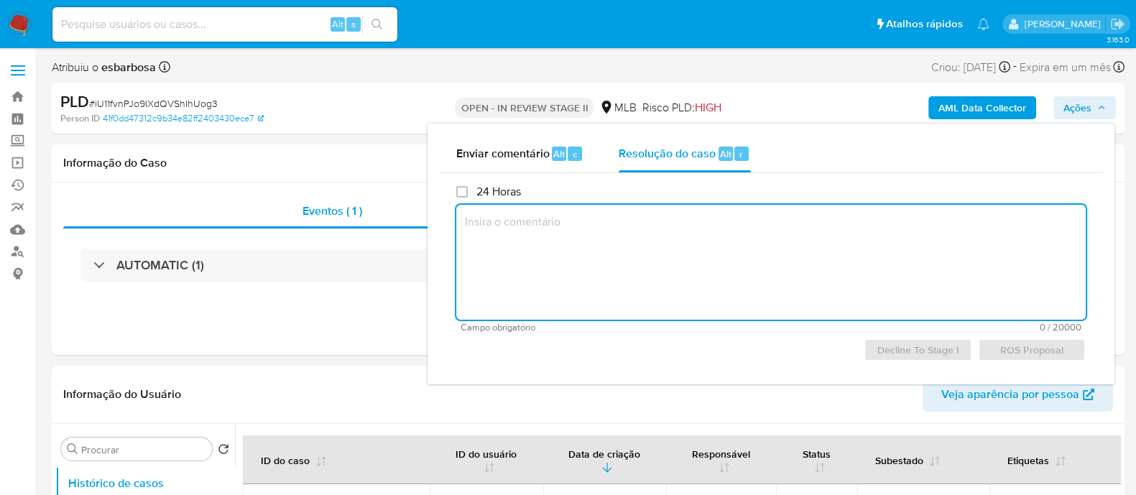
click at [574, 228] on textarea at bounding box center [770, 262] width 629 height 115
type textarea "e"
type textarea "E"
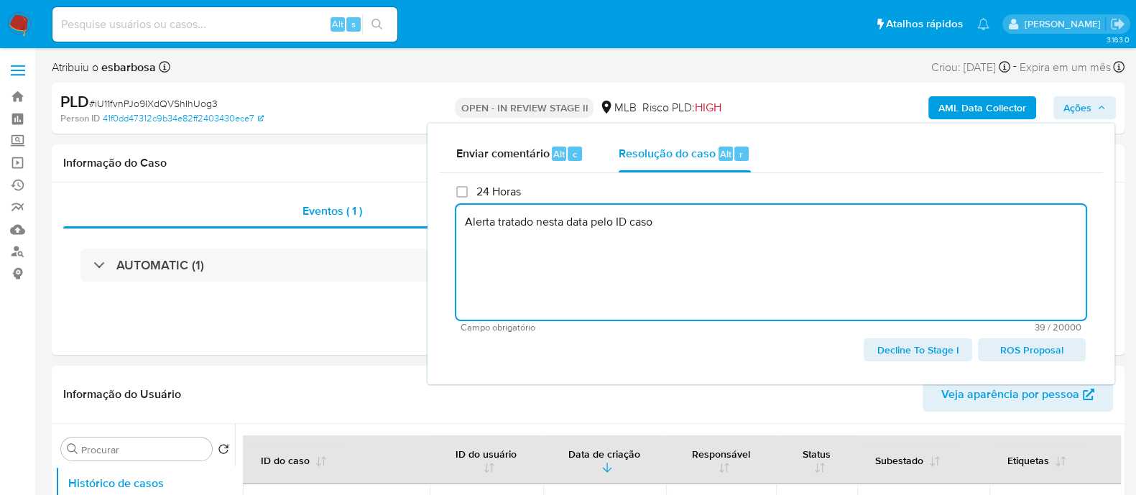
paste textarea "1a0Vj5WFWkvftI6RdFQ9SJsS"
click at [593, 224] on textarea "Alerta tratado nesta data pelo ID caso 1a0Vj5WFWkvftI6RdFQ9SJsS" at bounding box center [770, 262] width 629 height 115
click at [468, 225] on textarea "Alerta tratado nesta data 13/10/2025 pelo ID caso 1a0Vj5WFWkvftI6RdFQ9SJsS" at bounding box center [770, 262] width 629 height 115
click at [484, 227] on textarea "Cliene tratado nesta data 13/10/2025 pelo ID caso 1a0Vj5WFWkvftI6RdFQ9SJsS" at bounding box center [770, 262] width 629 height 115
click at [0, 0] on lt-span "Cliente" at bounding box center [0, 0] width 0 height 0
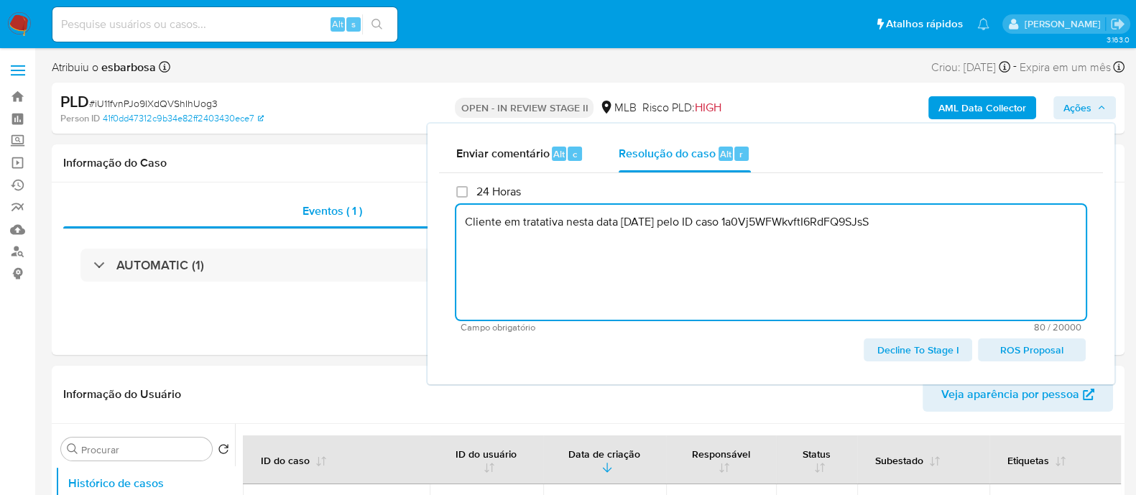
drag, startPoint x: 565, startPoint y: 221, endPoint x: 679, endPoint y: 225, distance: 115.0
click at [679, 225] on textarea "Cliente em tratativa nesta data 13/10/2025 pelo ID caso 1a0Vj5WFWkvftI6RdFQ9SJsS" at bounding box center [770, 262] width 629 height 115
click at [934, 345] on span "Decline To Stage I" at bounding box center [917, 350] width 88 height 20
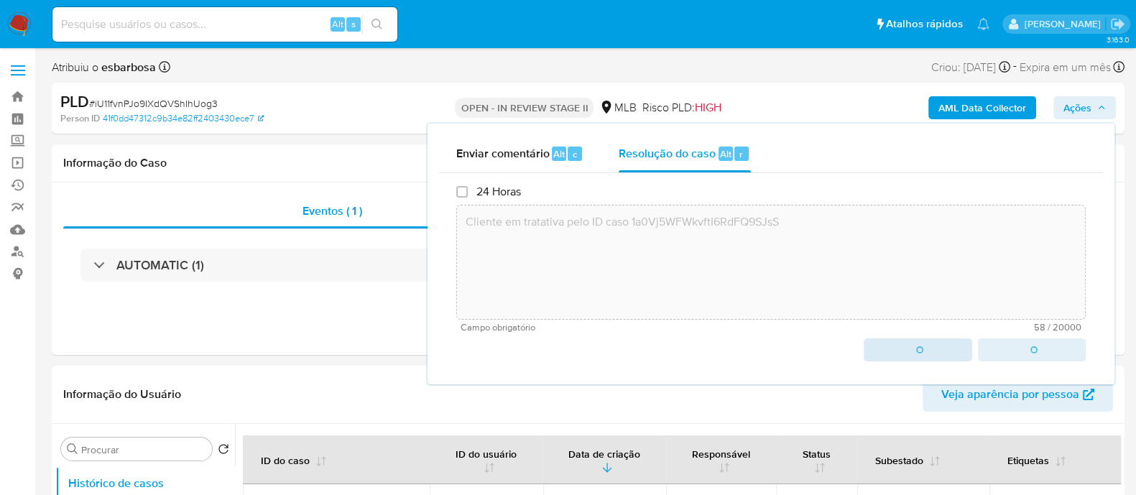
type textarea "Cliente em tratativa pelo ID caso 1a0Vj5WFWkvftI6RdFQ9SJsS"
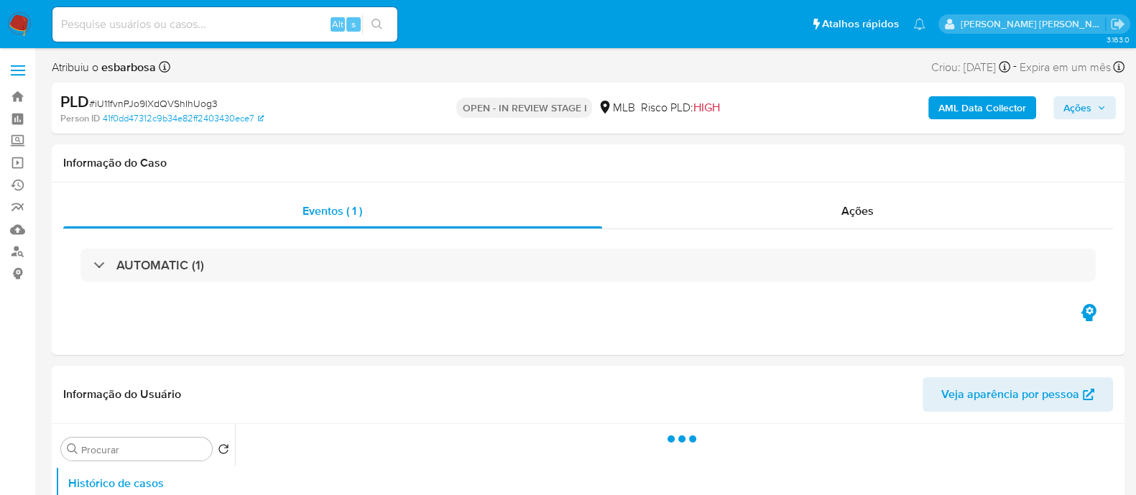
select select "10"
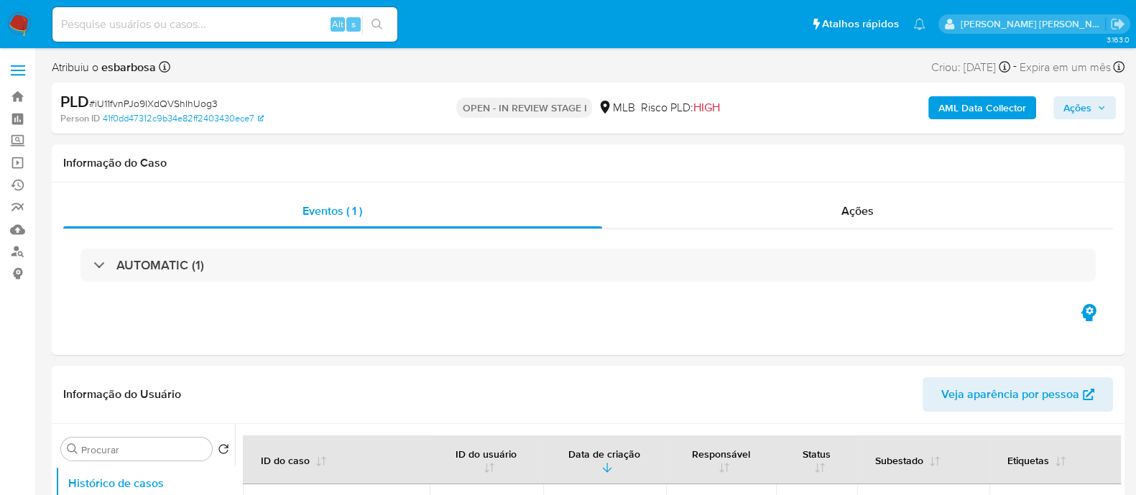
click at [1076, 116] on span "Ações" at bounding box center [1077, 107] width 28 height 23
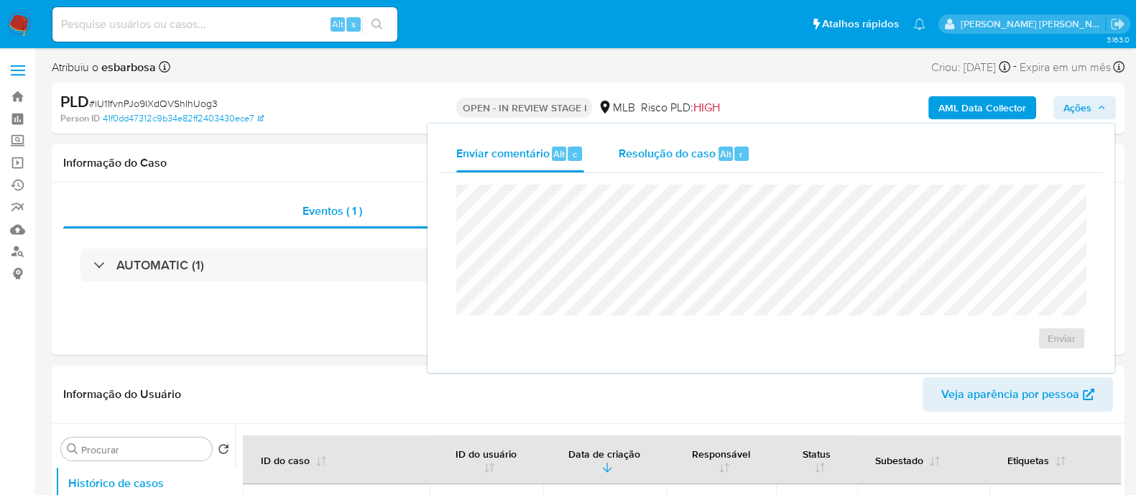
click at [659, 153] on span "Resolução do caso" at bounding box center [666, 153] width 97 height 17
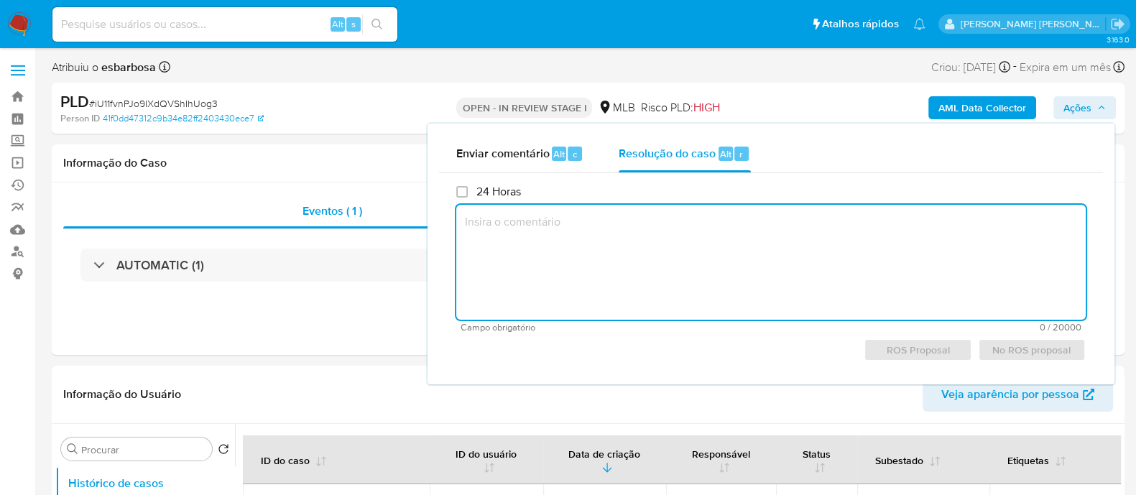
click at [720, 231] on textarea at bounding box center [770, 262] width 629 height 115
paste textarea "1a0Vj5WFWkvftI6RdFQ9SJsS"
type textarea "1a0Vj5WFWkvftI6RdFQ9SJsS"
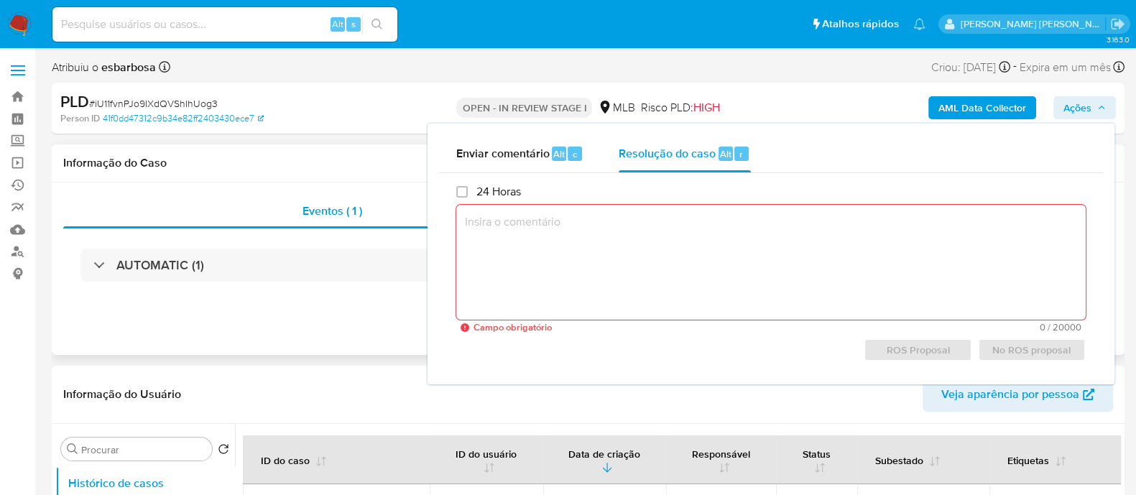
click at [333, 160] on h1 "Informação do Caso" at bounding box center [587, 163] width 1049 height 14
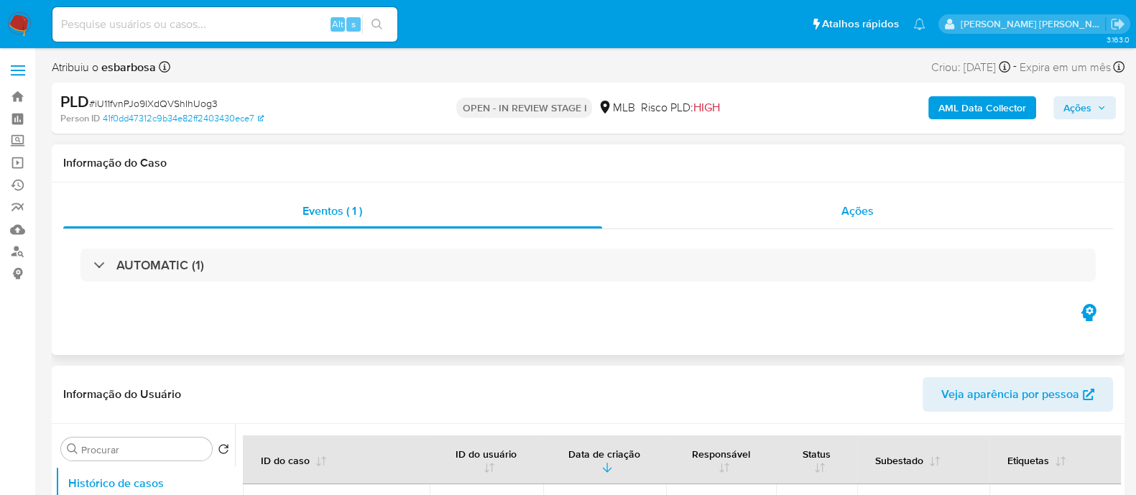
click at [825, 221] on div "Ações" at bounding box center [857, 211] width 511 height 34
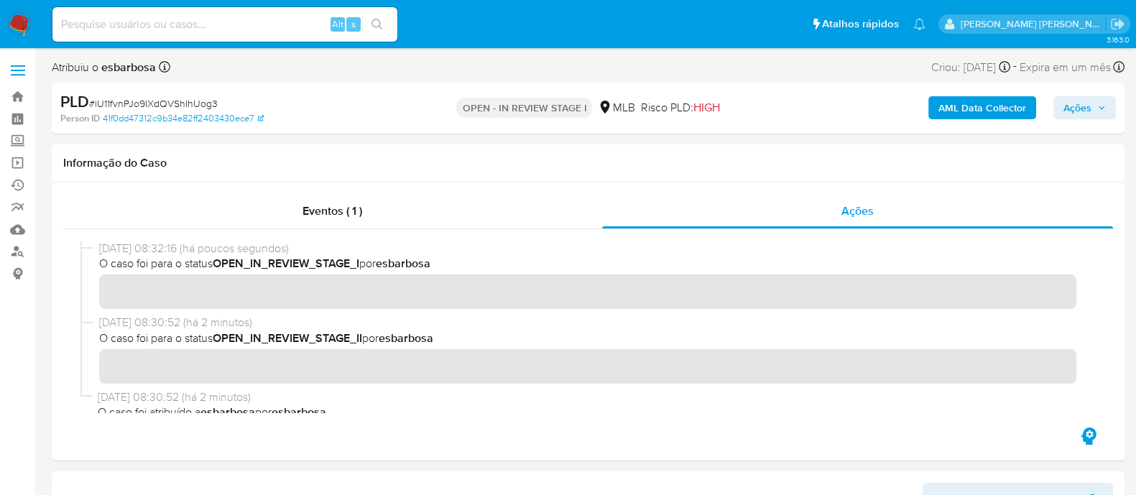
click at [1077, 108] on span "Ações" at bounding box center [1077, 107] width 28 height 23
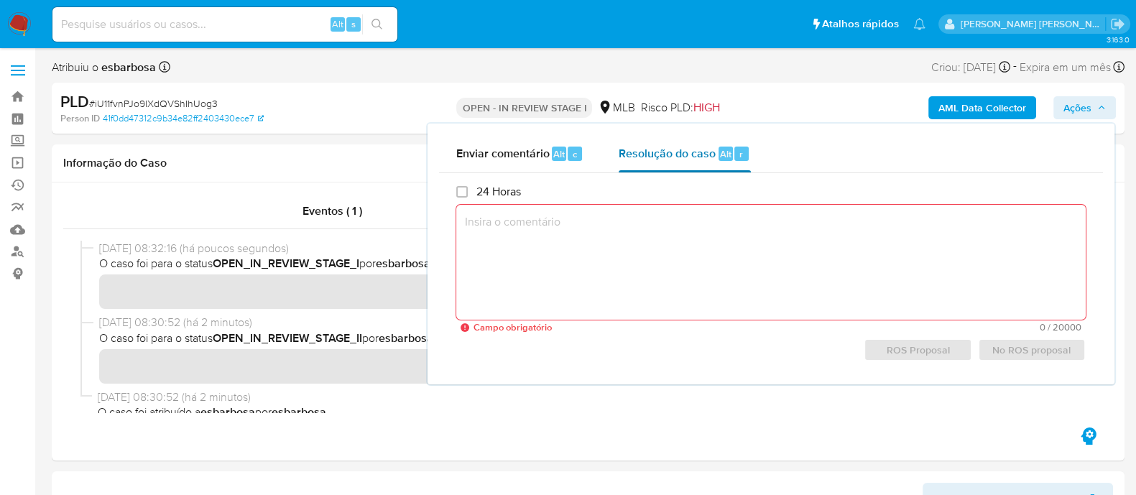
click at [633, 156] on span "Resolução do caso" at bounding box center [666, 153] width 97 height 17
click at [646, 246] on textarea at bounding box center [770, 262] width 629 height 115
paste textarea "Cliente em tratativa pelo ID caso 1a0Vj5WFWkvftI6RdFQ9SJsS"
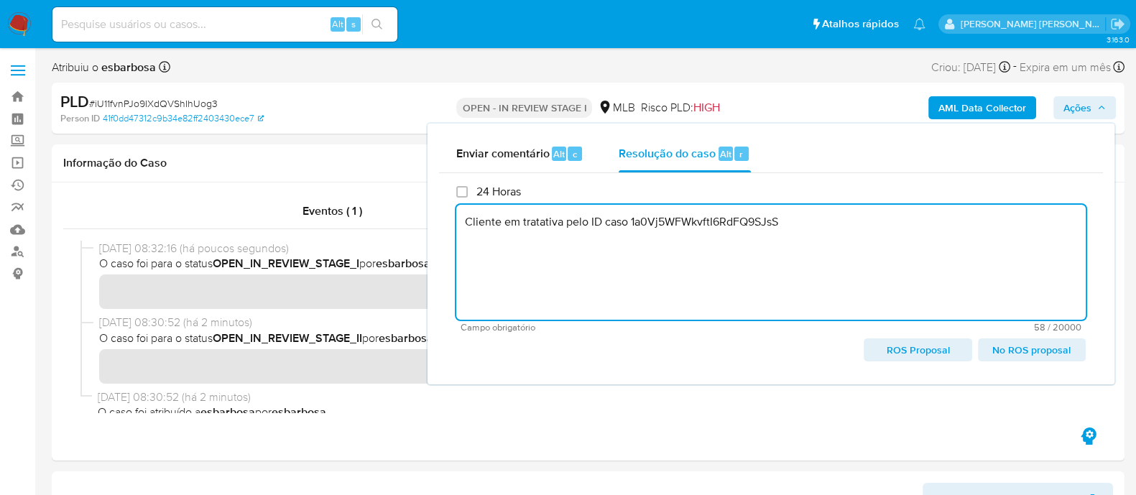
click at [1019, 350] on span "No ROS proposal" at bounding box center [1032, 350] width 88 height 20
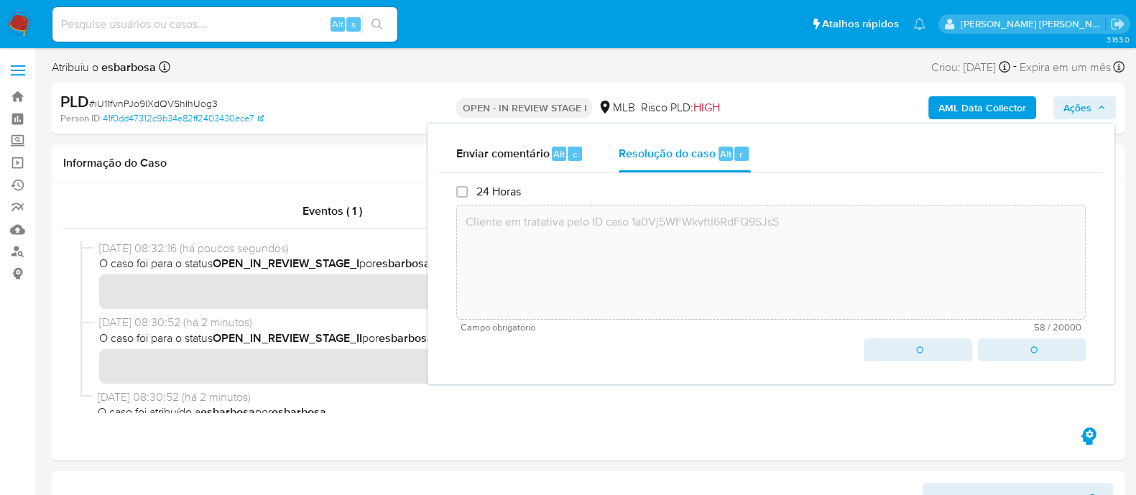
type textarea "Cliente em tratativa pelo ID caso 1a0Vj5WFWkvftI6RdFQ9SJsS"
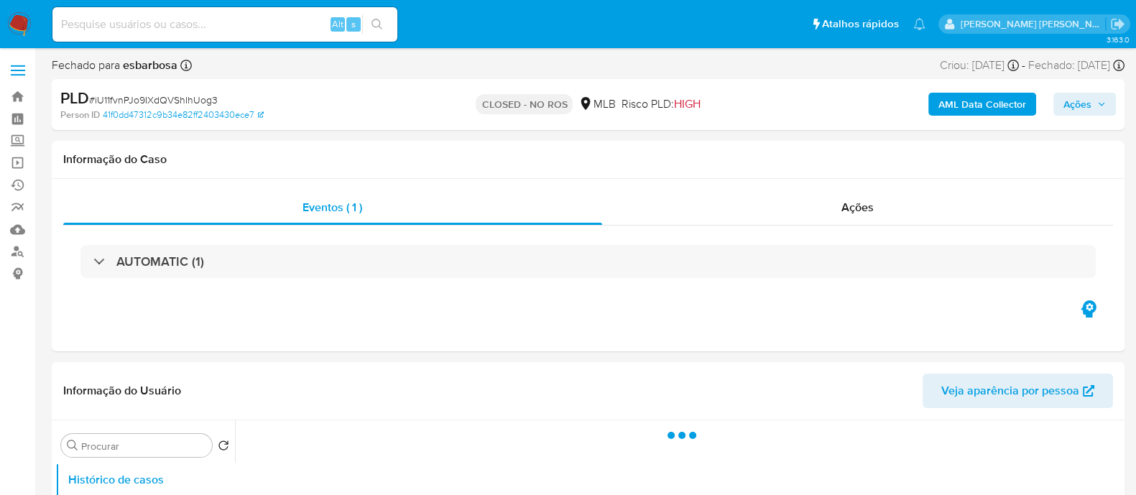
click at [161, 97] on span "# iU11fvnPJo9IXdQVShIhUog3" at bounding box center [153, 100] width 129 height 14
copy span "iU11fvnPJo9IXdQVShIhUog3"
select select "10"
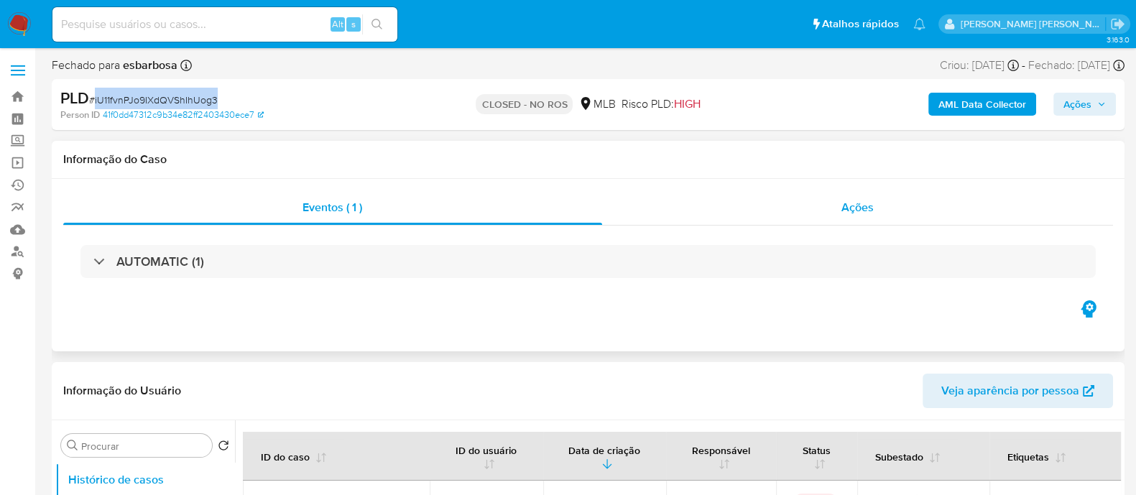
click at [740, 213] on div "Ações" at bounding box center [857, 207] width 511 height 34
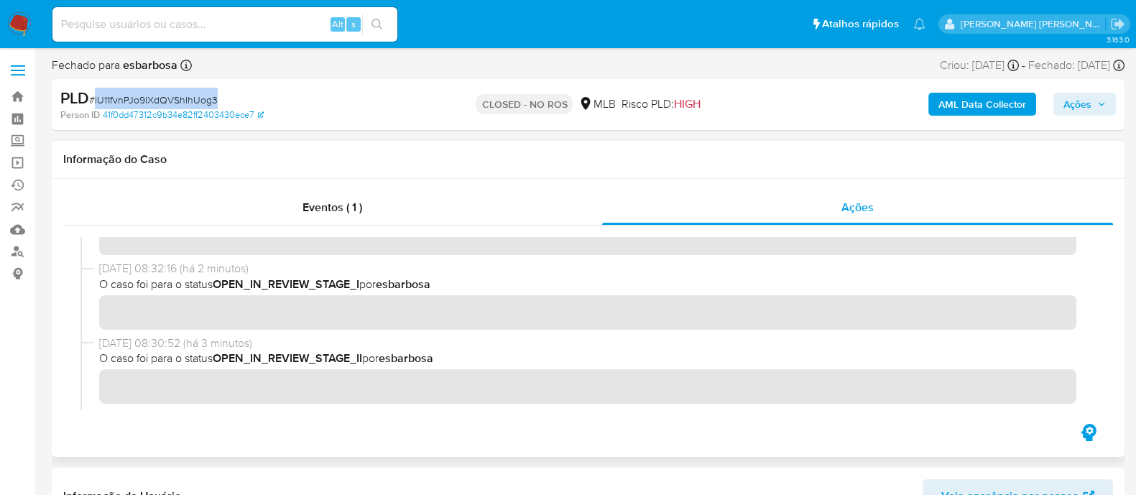
scroll to position [87, 0]
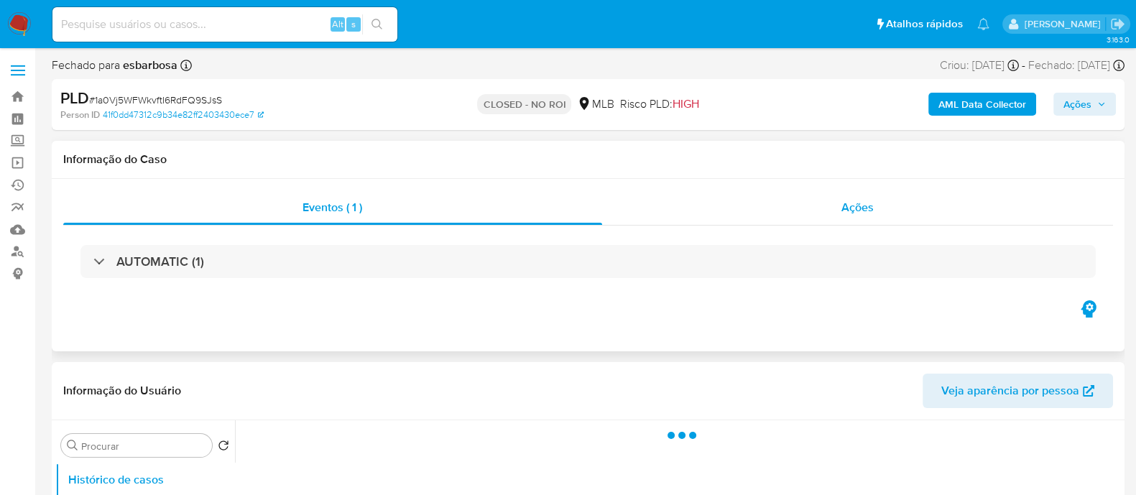
click at [729, 212] on div "Ações" at bounding box center [857, 207] width 511 height 34
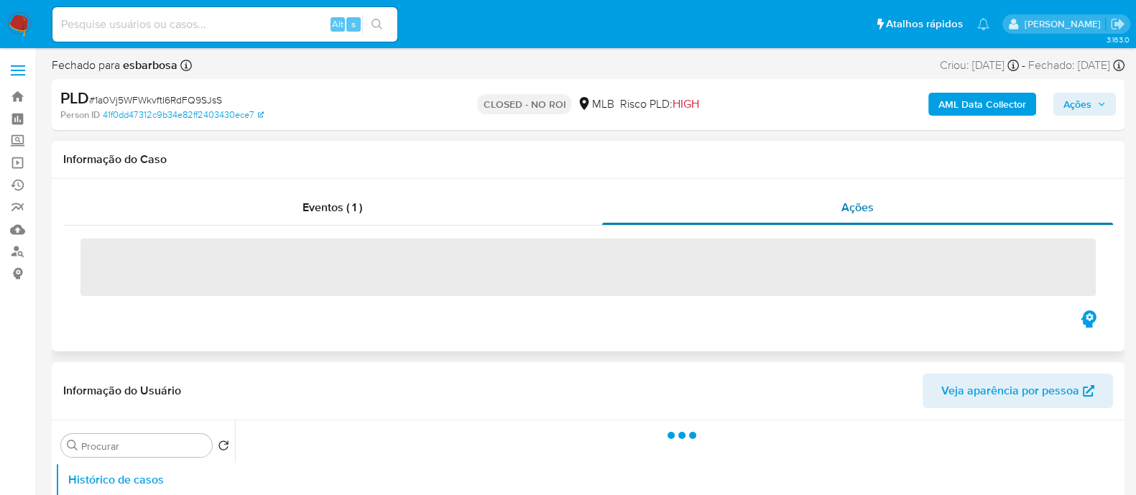
select select "10"
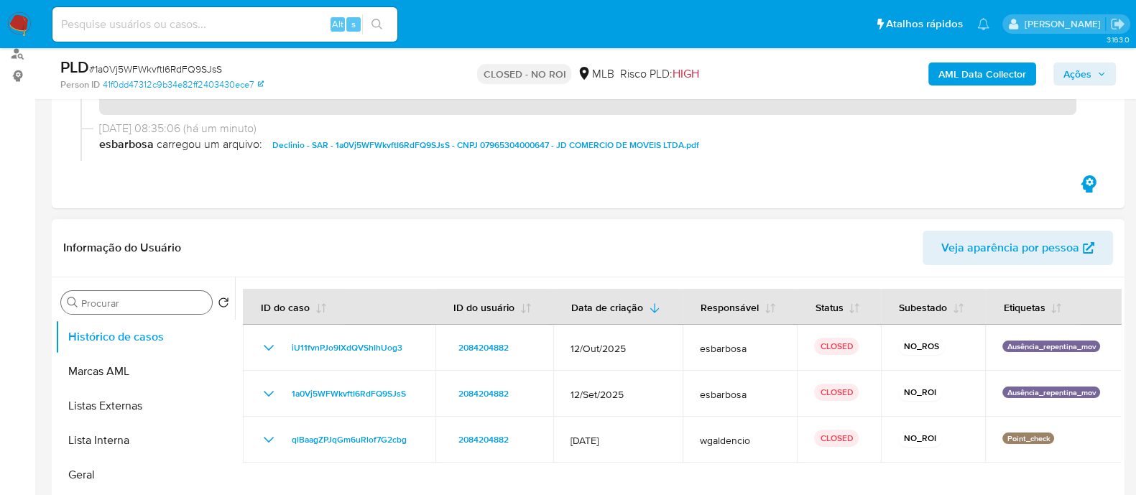
scroll to position [269, 0]
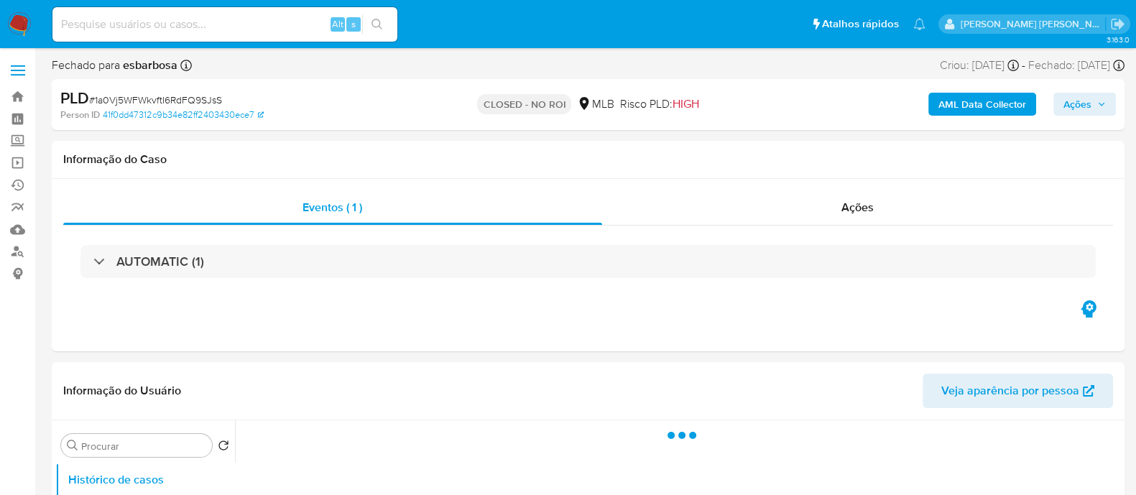
select select "10"
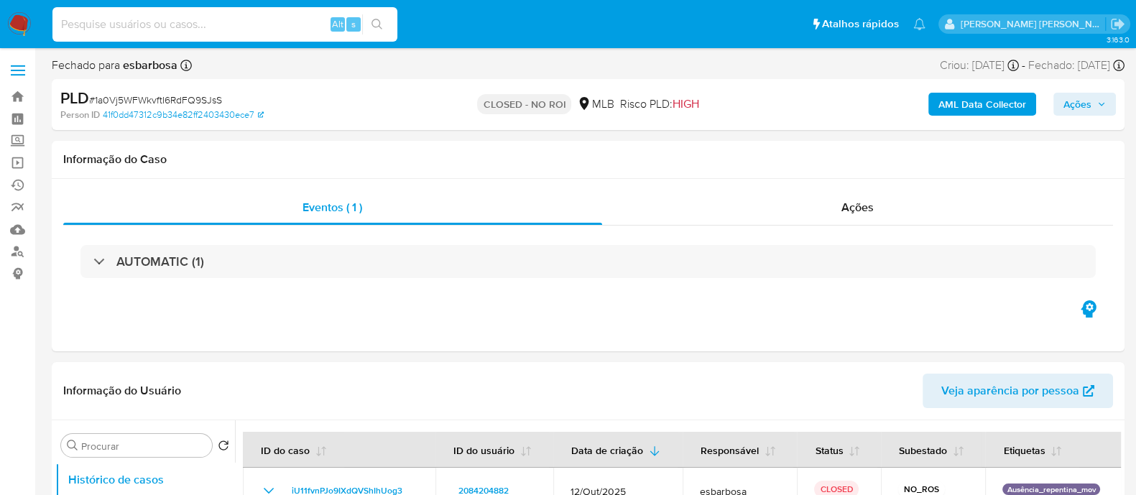
click at [210, 24] on input at bounding box center [224, 24] width 345 height 19
paste input "DemDyy2xRbykRjMGxlZMow1X"
type input "DemDyy2xRbykRjMGxlZMow1X"
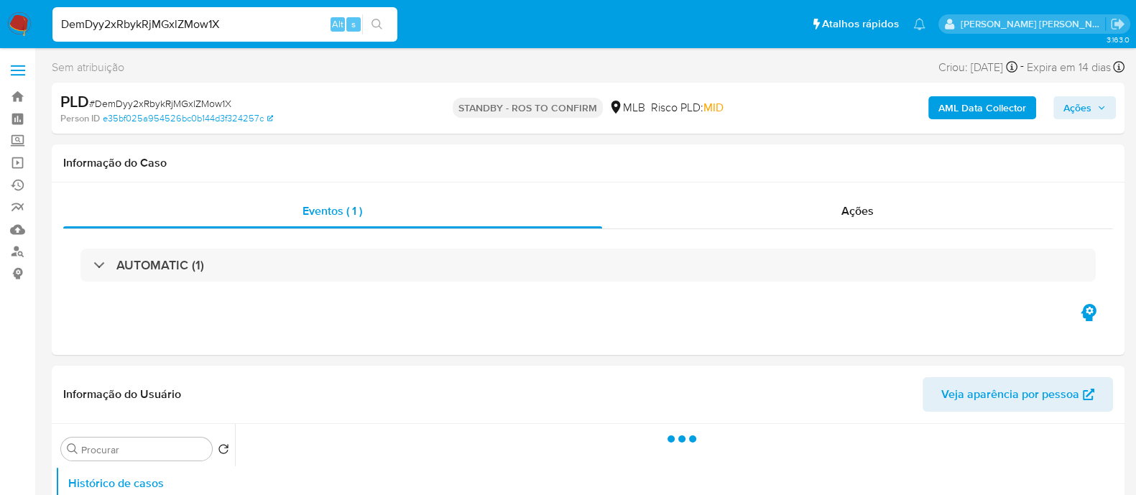
select select "10"
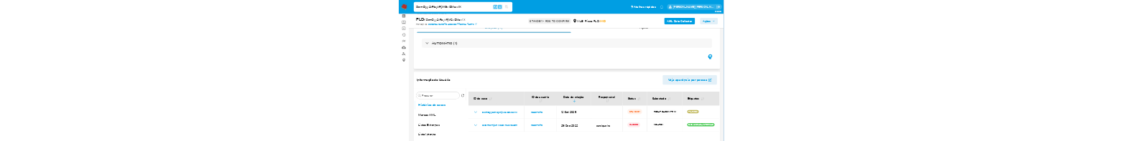
scroll to position [89, 0]
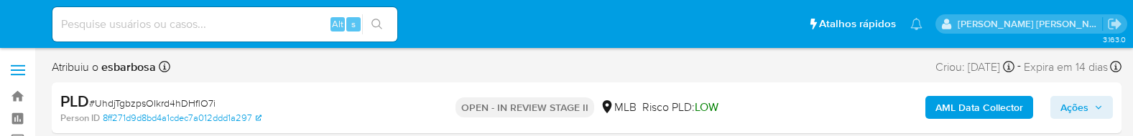
select select "10"
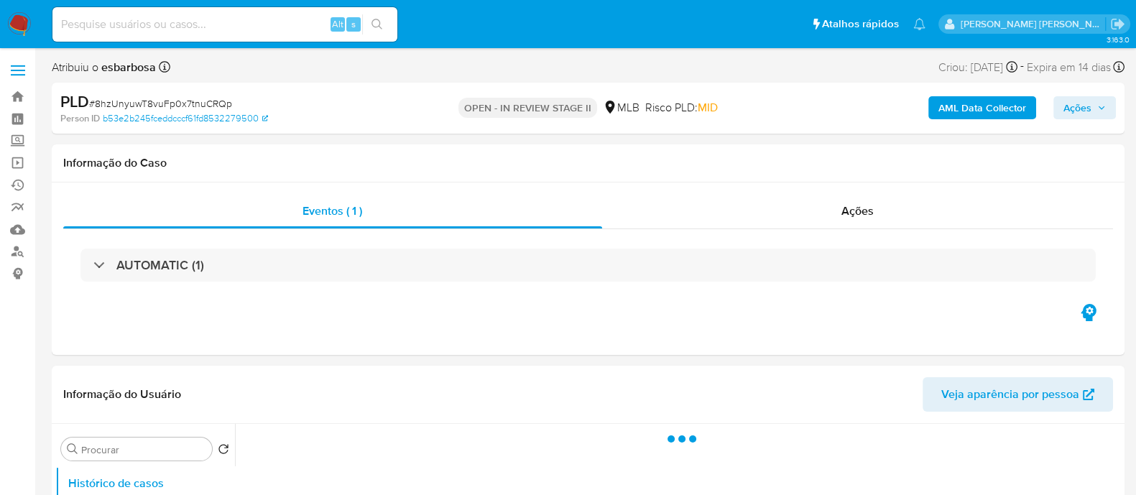
select select "10"
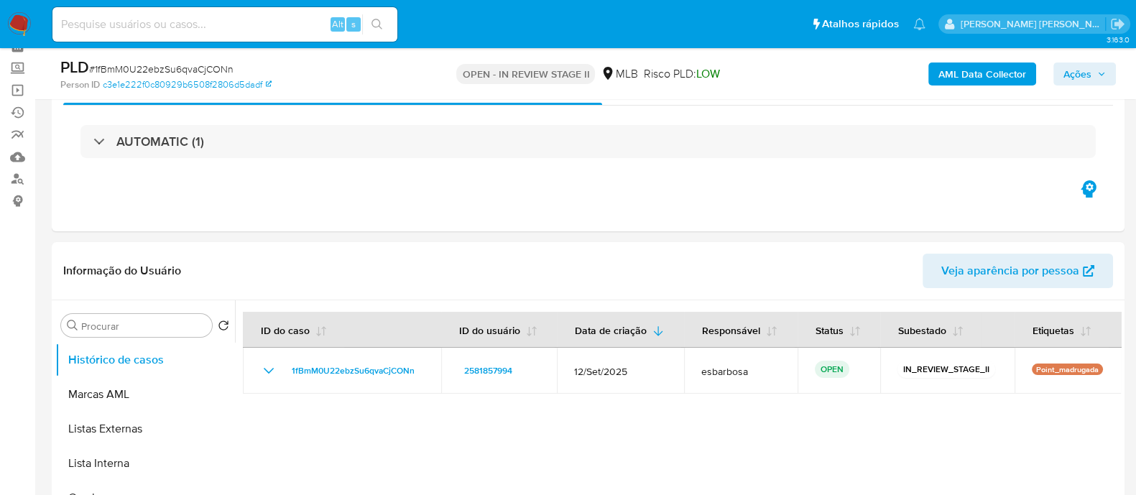
scroll to position [89, 0]
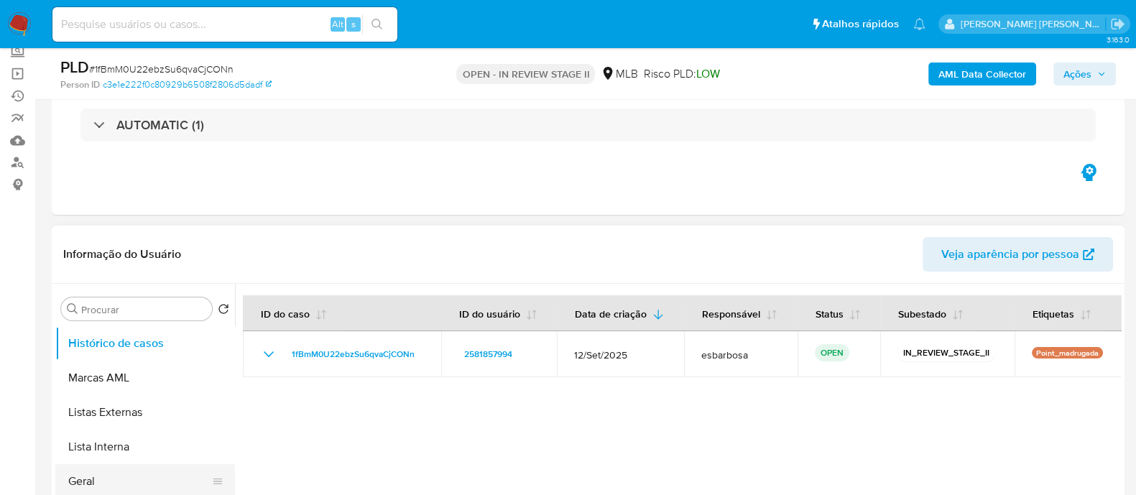
click at [109, 481] on button "Geral" at bounding box center [139, 481] width 168 height 34
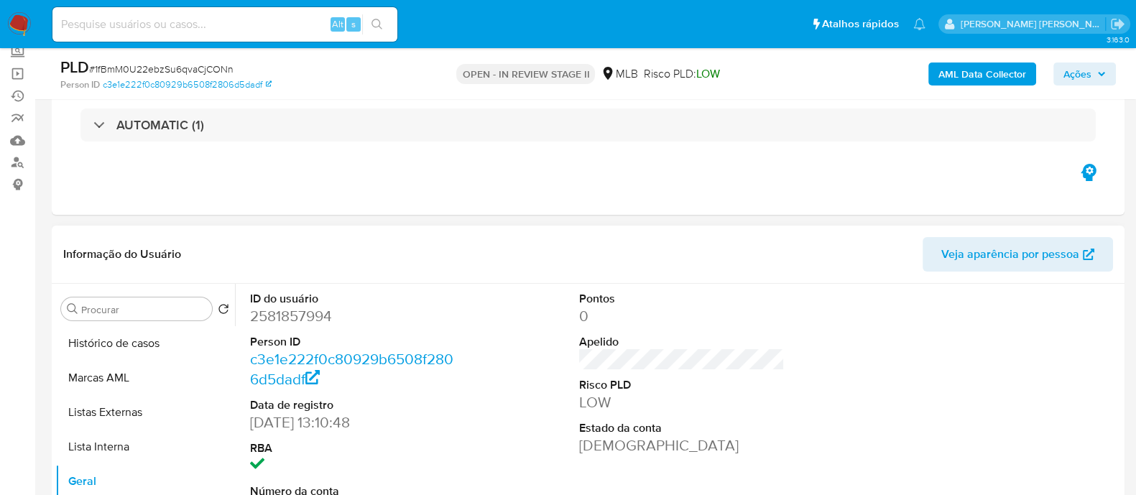
click at [305, 320] on dd "2581857994" at bounding box center [352, 316] width 205 height 20
copy dd "2581857994"
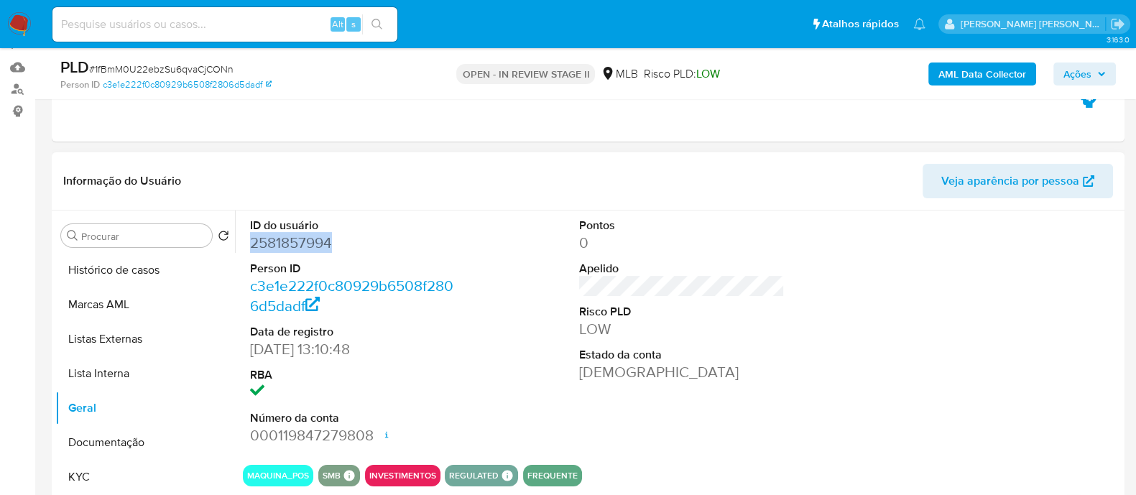
scroll to position [179, 0]
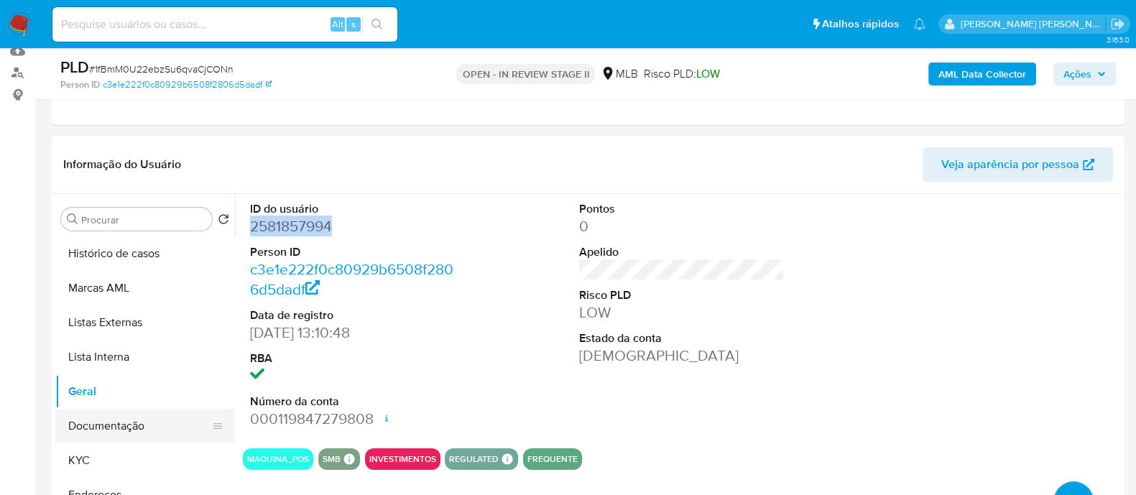
click at [111, 424] on button "Documentação" at bounding box center [139, 426] width 168 height 34
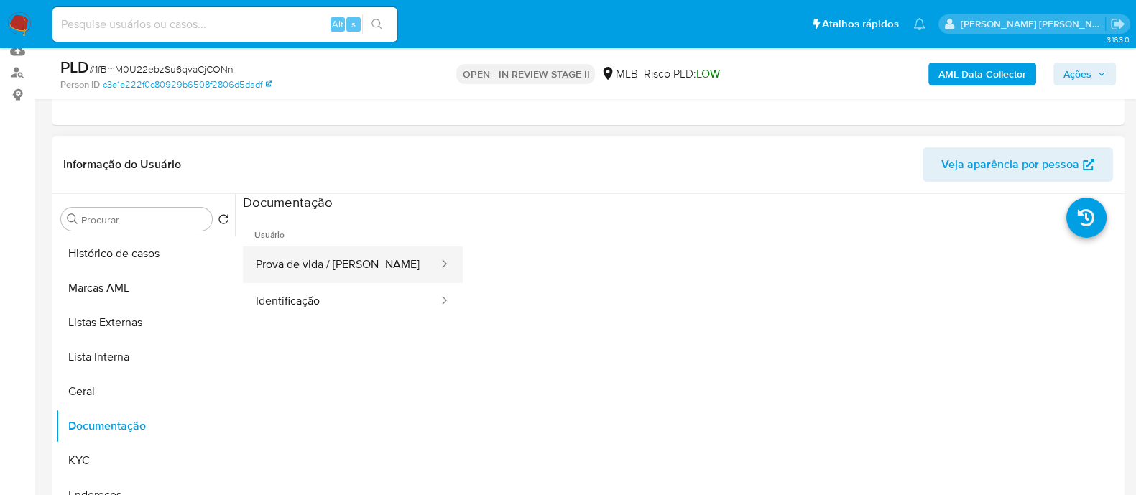
click at [302, 258] on button "Prova de vida / [PERSON_NAME]" at bounding box center [341, 264] width 197 height 37
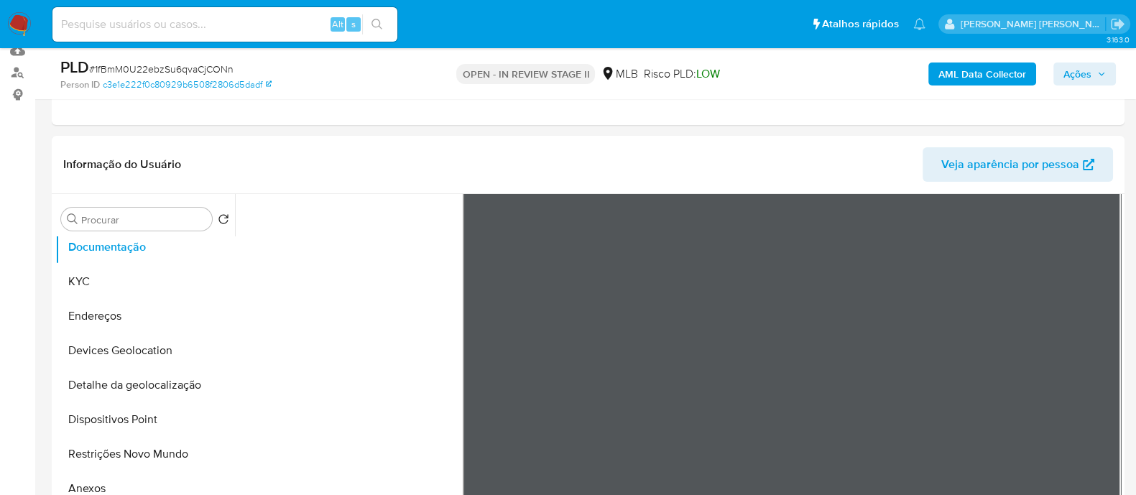
scroll to position [539, 0]
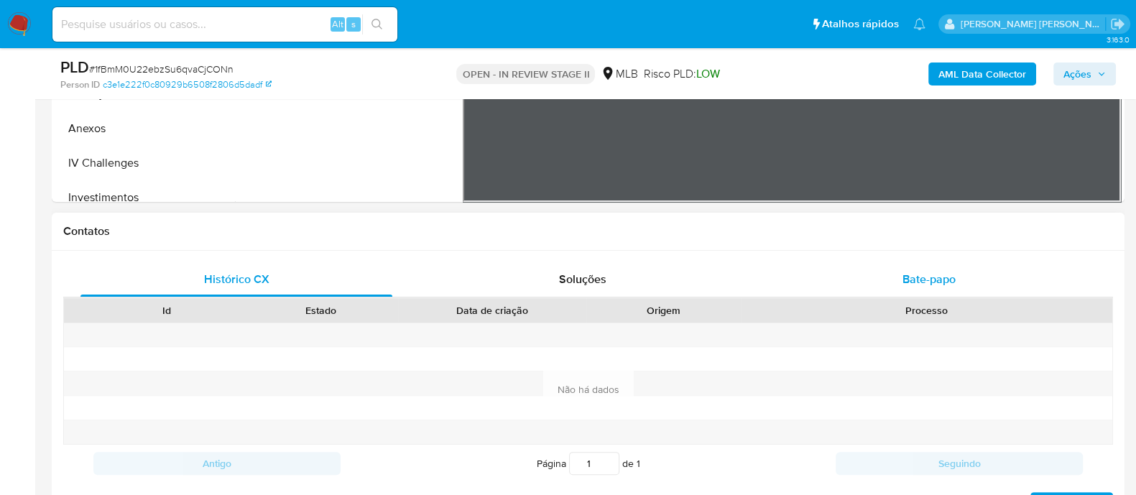
click at [919, 275] on span "Bate-papo" at bounding box center [928, 279] width 53 height 17
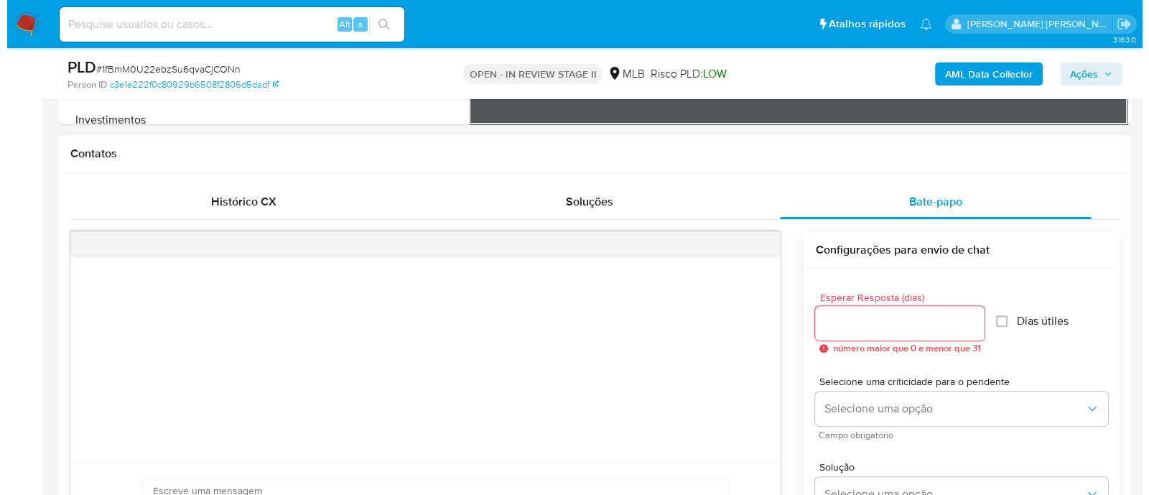
scroll to position [718, 0]
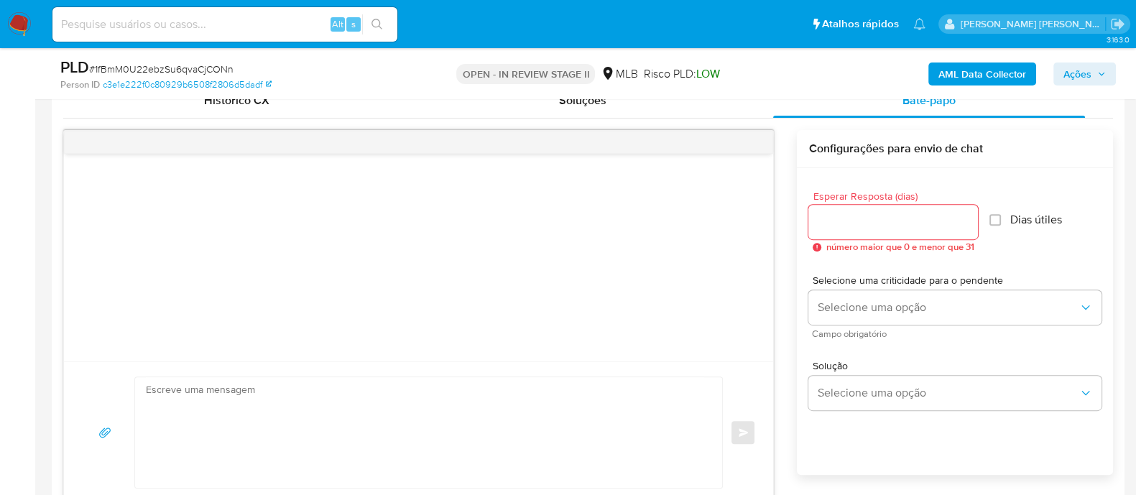
click at [971, 79] on b "AML Data Collector" at bounding box center [982, 73] width 88 height 23
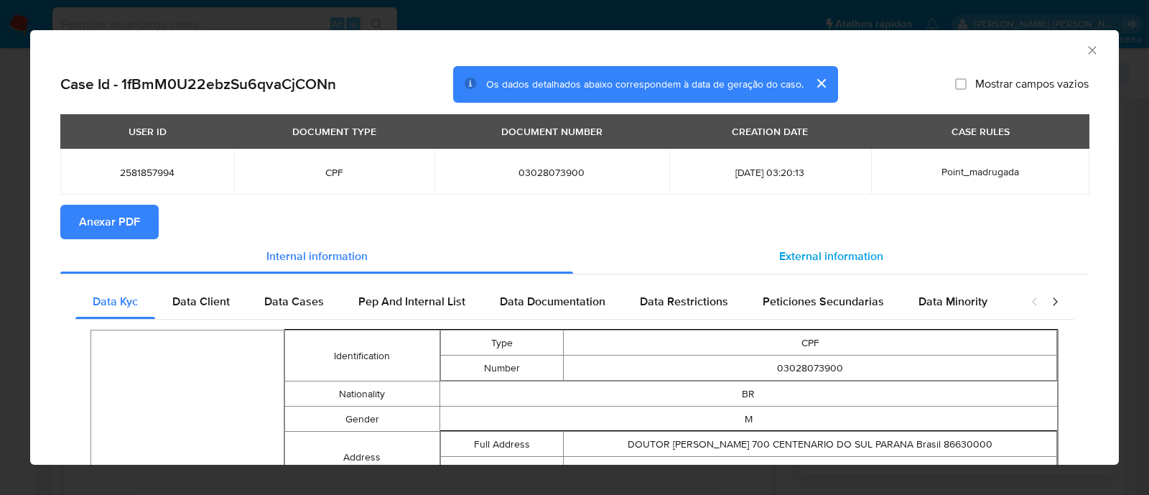
click at [808, 263] on span "External information" at bounding box center [831, 256] width 104 height 17
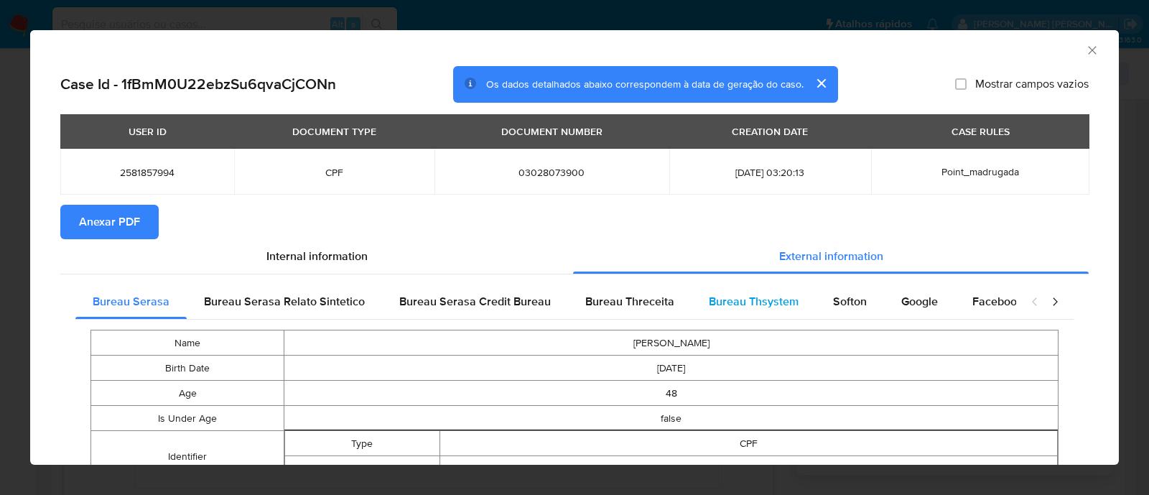
click at [742, 299] on span "Bureau Thsystem" at bounding box center [754, 301] width 90 height 17
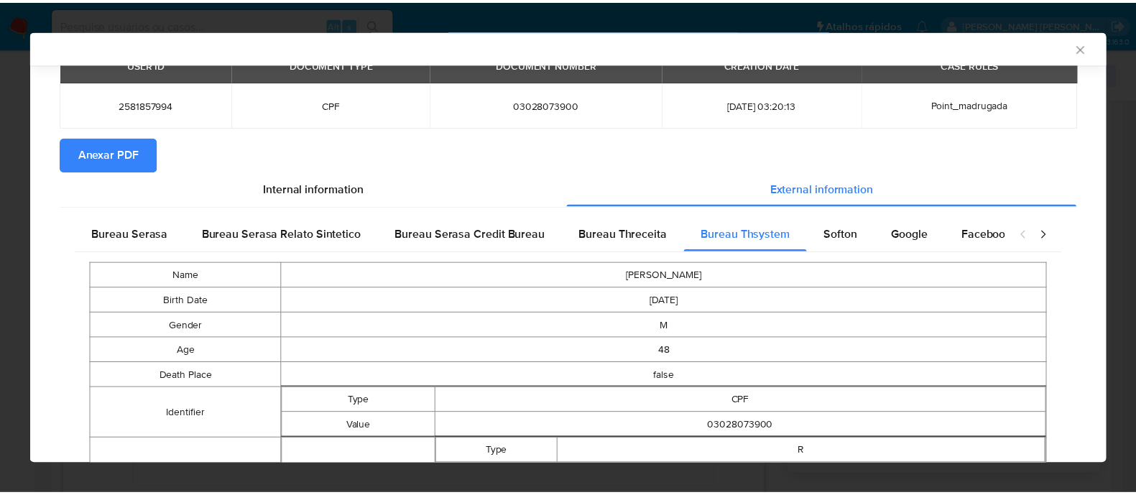
scroll to position [0, 0]
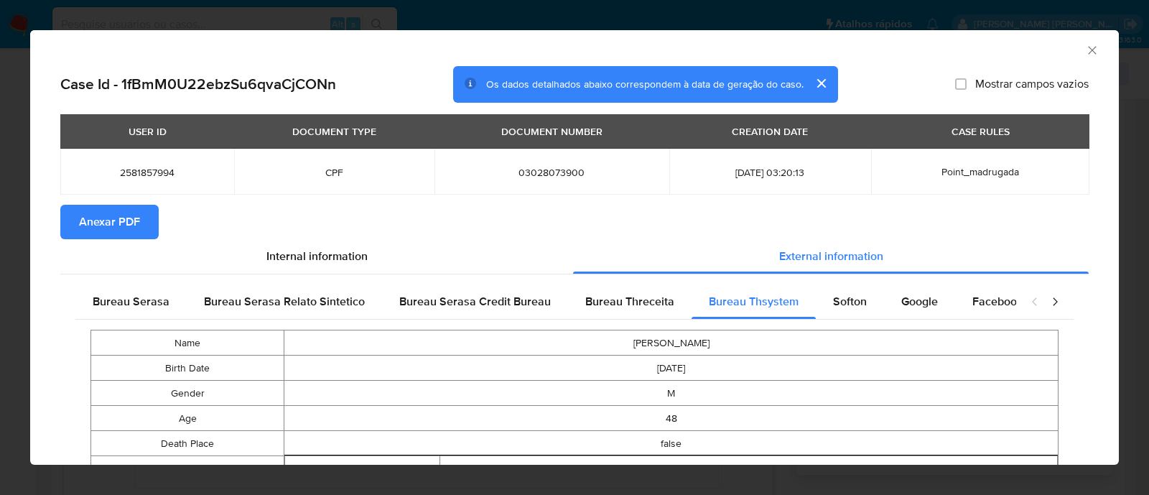
click at [104, 225] on span "Anexar PDF" at bounding box center [109, 222] width 61 height 32
click at [1085, 50] on icon "Fechar a janela" at bounding box center [1092, 50] width 14 height 14
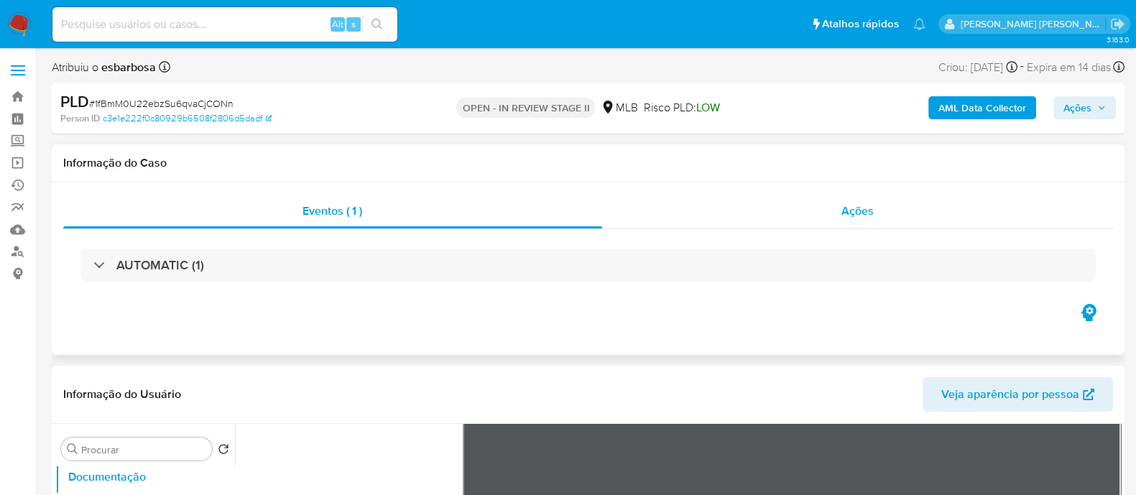
click at [752, 217] on div "Ações" at bounding box center [857, 211] width 511 height 34
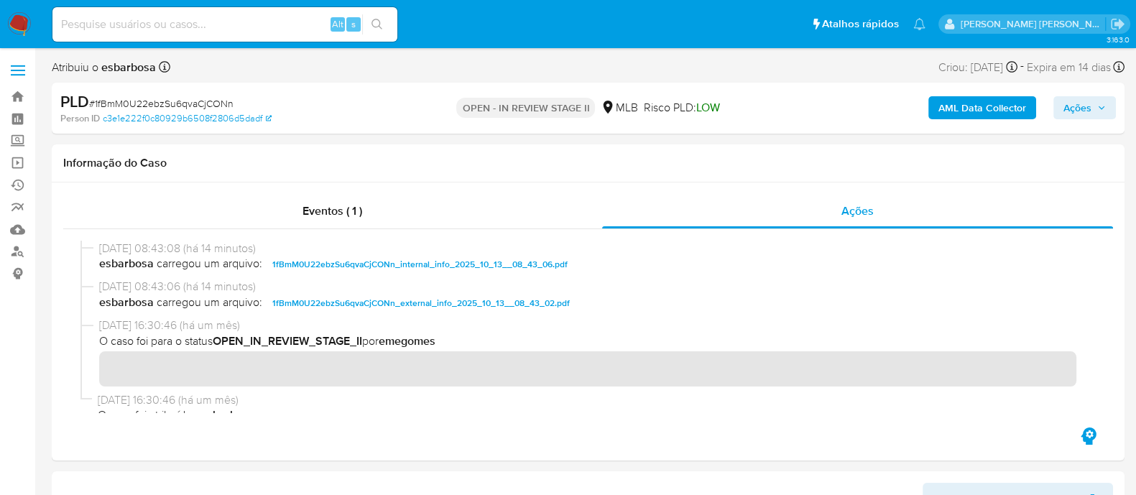
click at [986, 108] on b "AML Data Collector" at bounding box center [982, 107] width 88 height 23
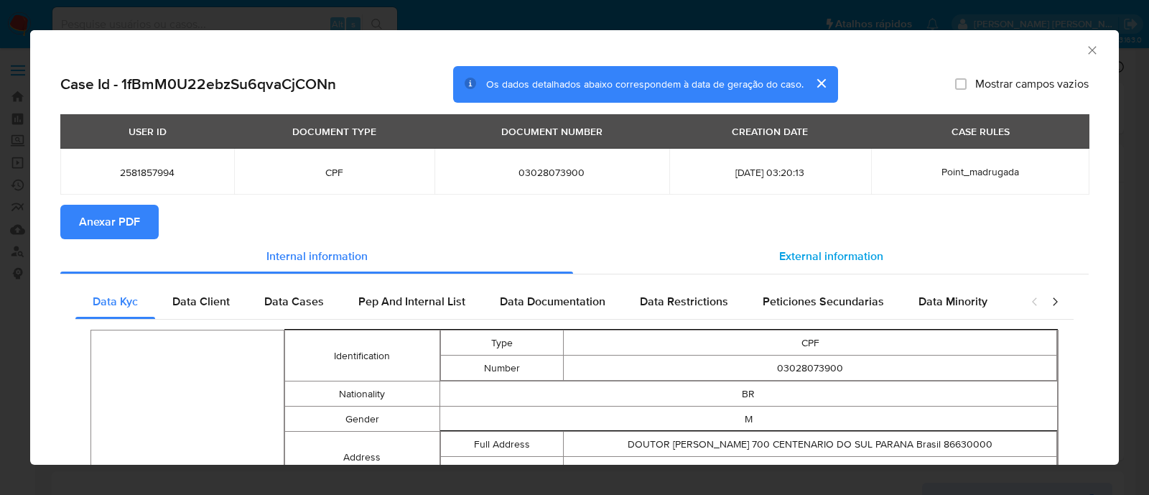
click at [865, 253] on span "External information" at bounding box center [831, 256] width 104 height 17
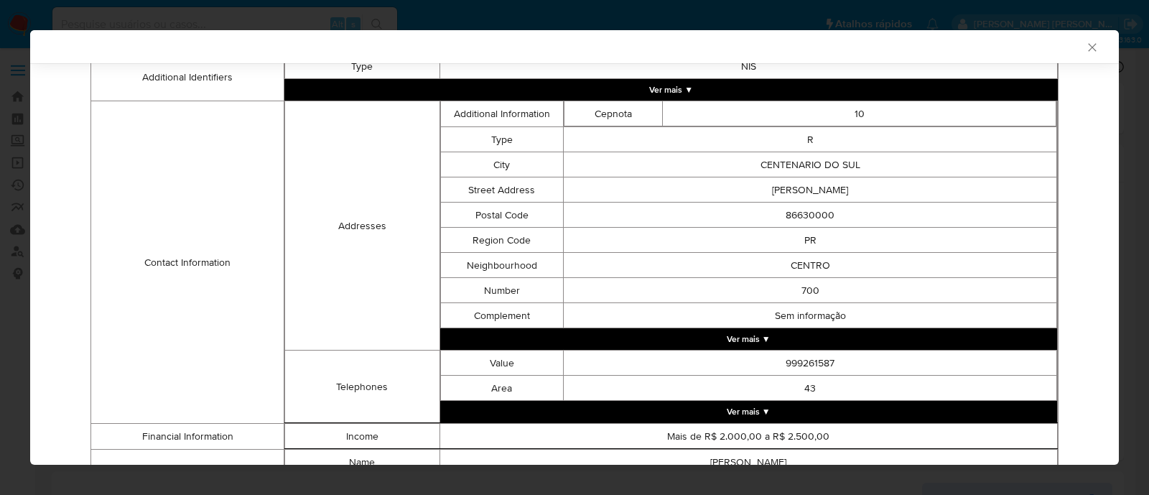
scroll to position [515, 0]
